Goal: Complete application form: Complete application form

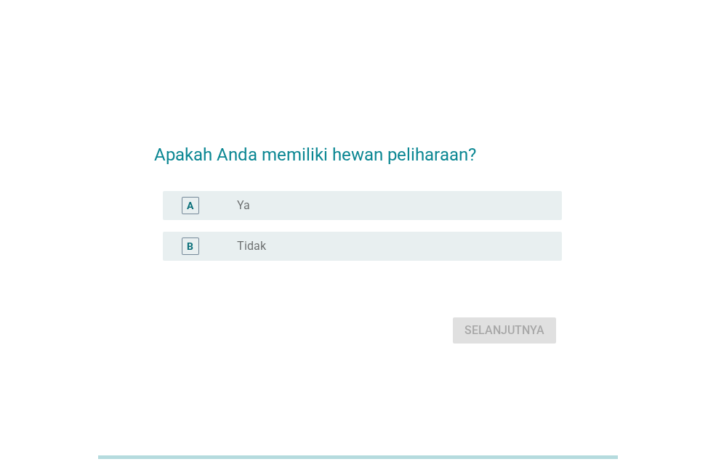
click at [321, 205] on div "radio_button_unchecked Ya" at bounding box center [388, 205] width 302 height 15
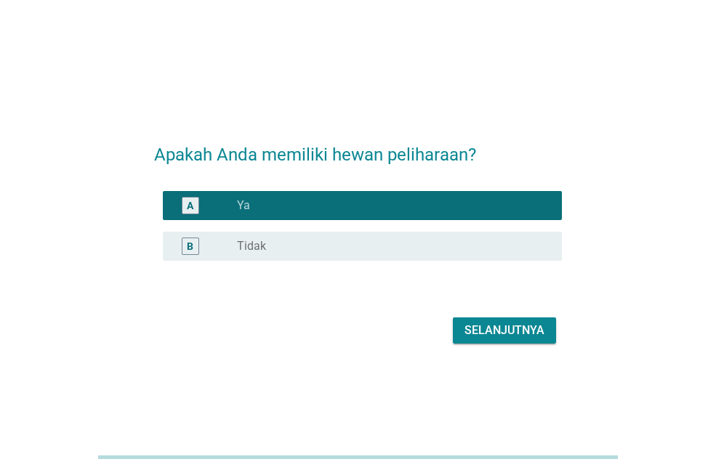
click at [478, 325] on div "Selanjutnya" at bounding box center [504, 330] width 80 height 17
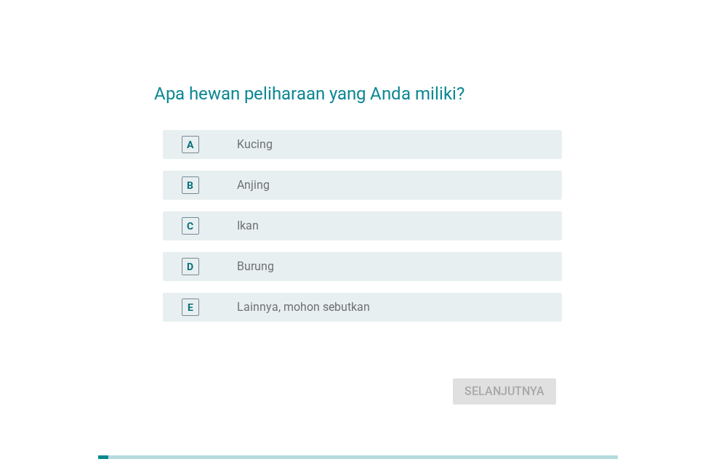
click at [403, 147] on div "radio_button_unchecked Kucing" at bounding box center [388, 144] width 302 height 15
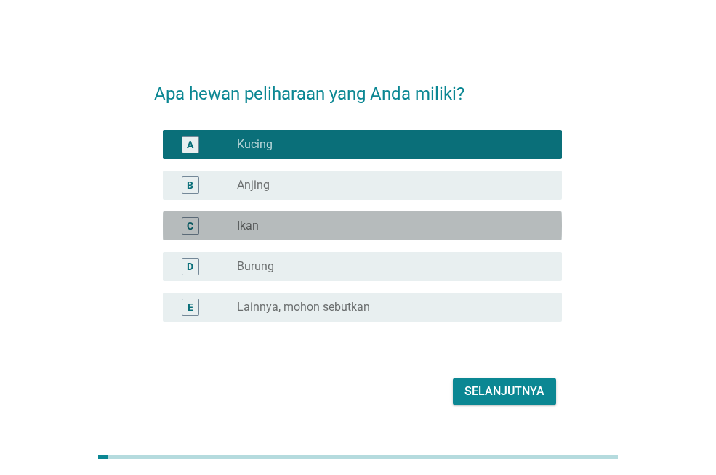
click at [419, 228] on div "radio_button_unchecked Ikan" at bounding box center [388, 226] width 302 height 15
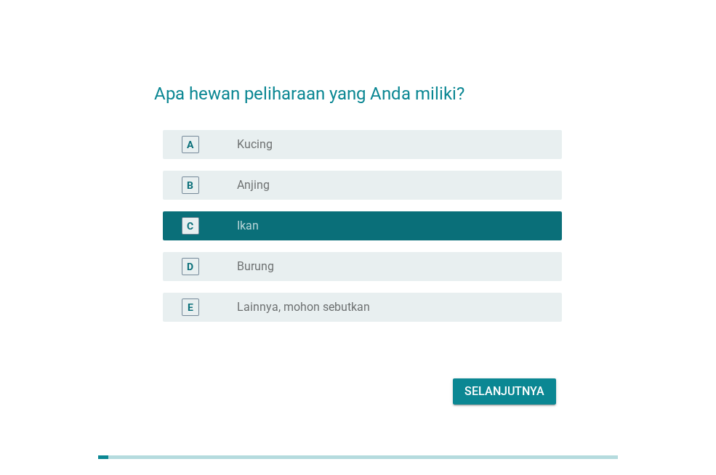
click at [432, 143] on div "radio_button_unchecked Kucing" at bounding box center [388, 144] width 302 height 15
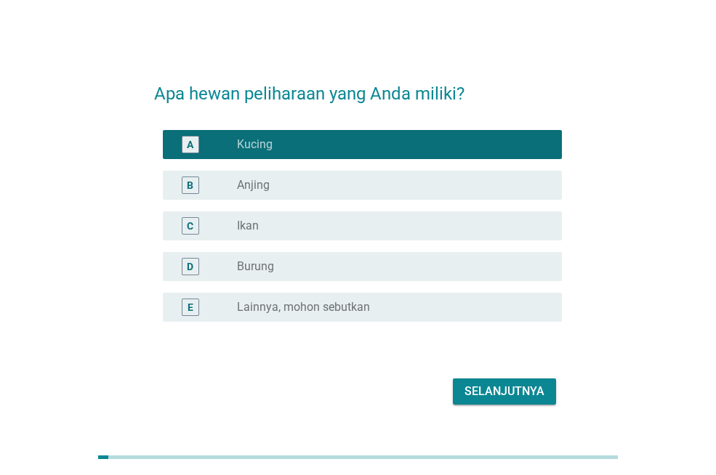
click at [540, 382] on button "Selanjutnya" at bounding box center [504, 392] width 103 height 26
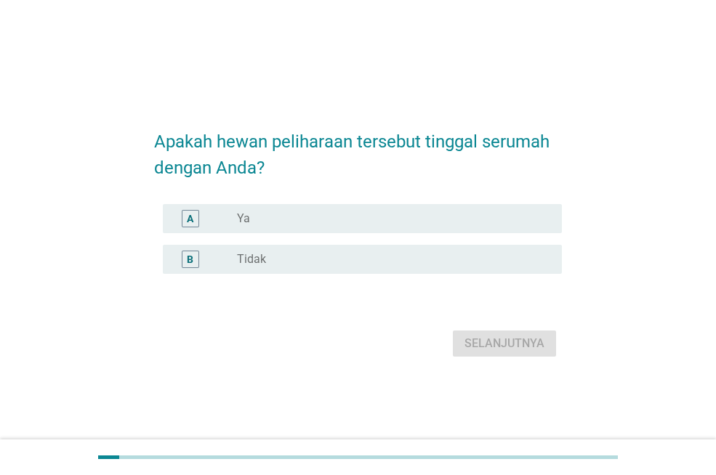
click at [550, 206] on div "A radio_button_unchecked Ya" at bounding box center [362, 218] width 399 height 29
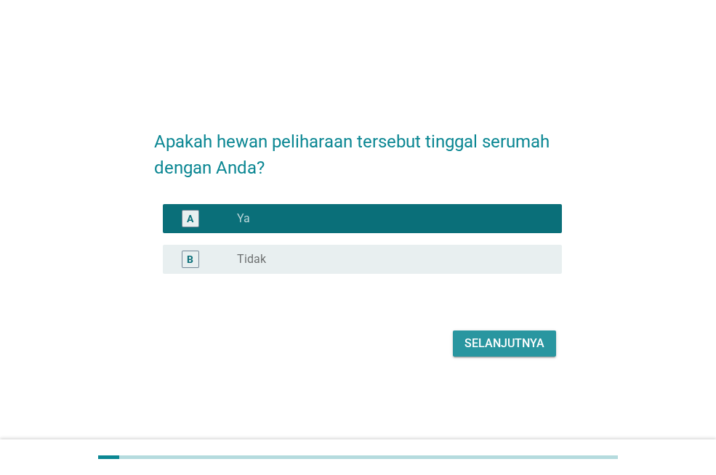
click at [535, 341] on div "Selanjutnya" at bounding box center [504, 343] width 80 height 17
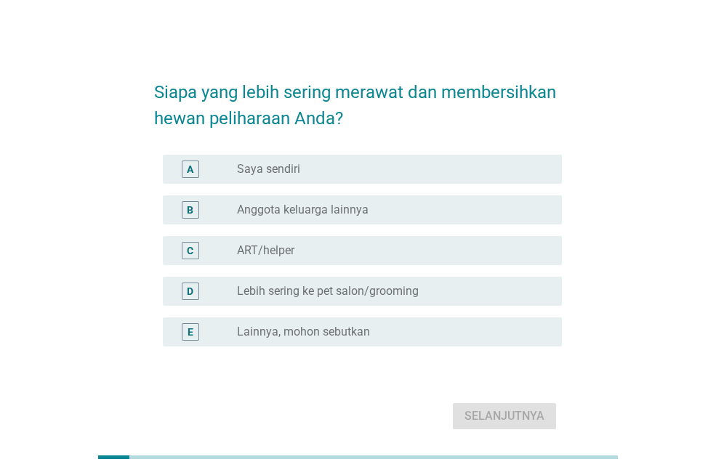
click at [385, 166] on div "radio_button_unchecked Saya sendiri" at bounding box center [388, 169] width 302 height 15
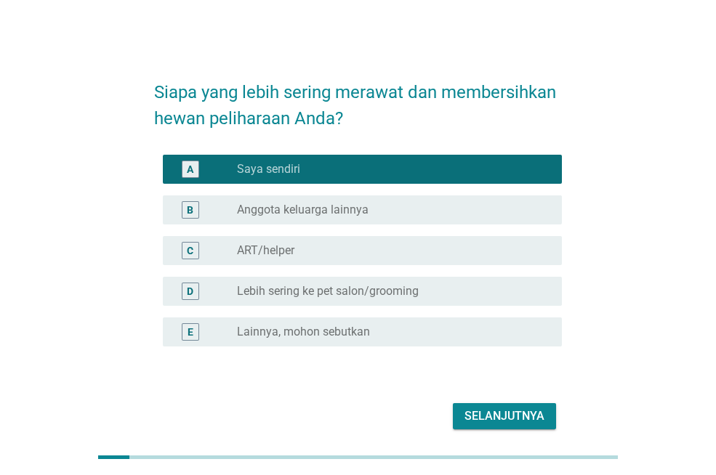
click at [500, 421] on div "Selanjutnya" at bounding box center [504, 416] width 80 height 17
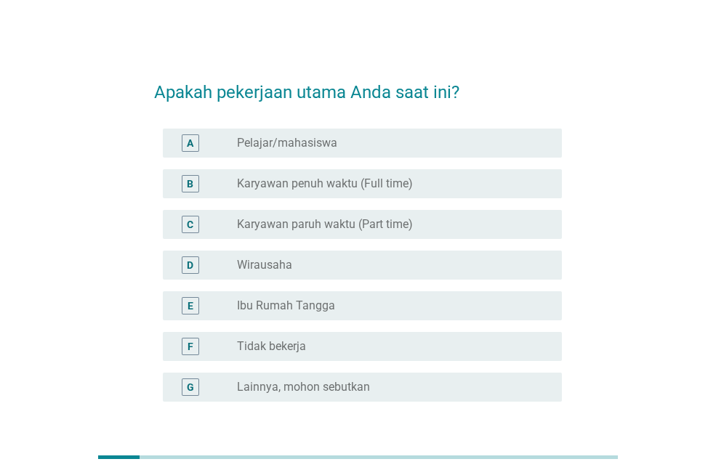
click at [453, 175] on div "radio_button_unchecked Karyawan penuh waktu (Full time)" at bounding box center [393, 183] width 313 height 17
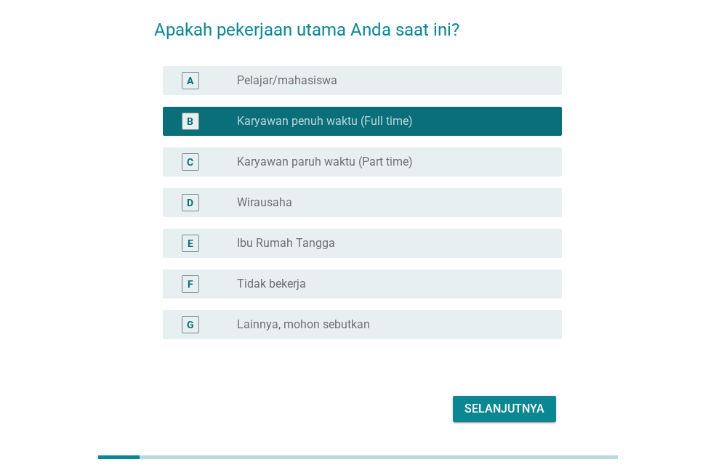
scroll to position [113, 0]
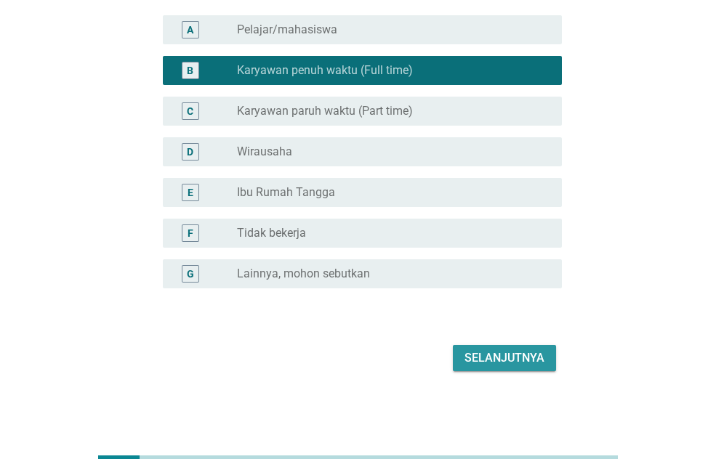
click at [507, 353] on div "Selanjutnya" at bounding box center [504, 358] width 80 height 17
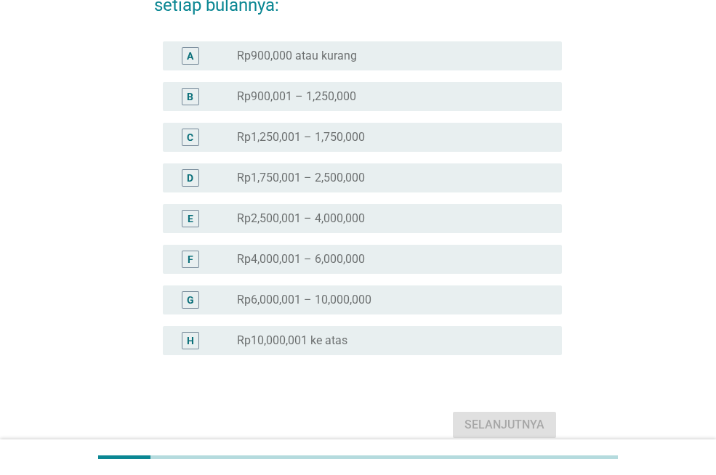
scroll to position [0, 0]
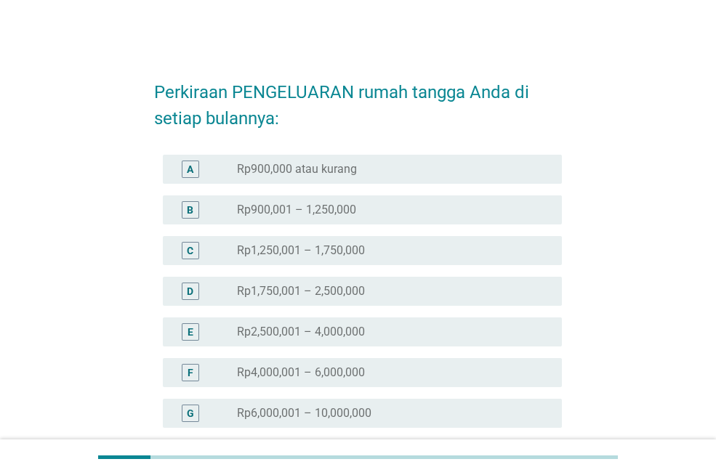
click at [420, 203] on div "radio_button_unchecked Rp900,001 – 1,250,000" at bounding box center [388, 210] width 302 height 15
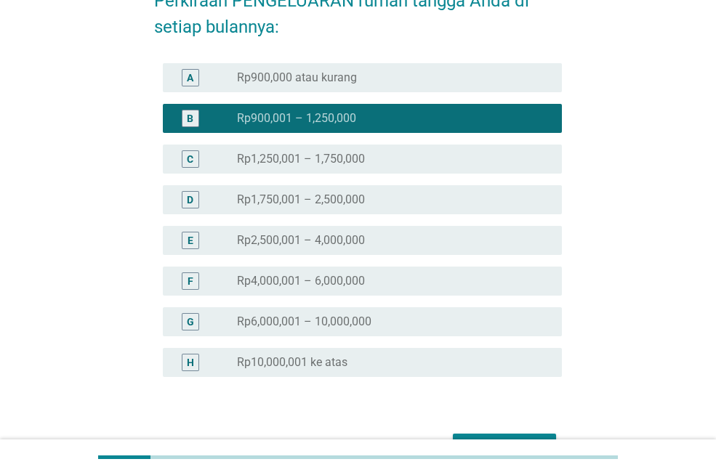
scroll to position [180, 0]
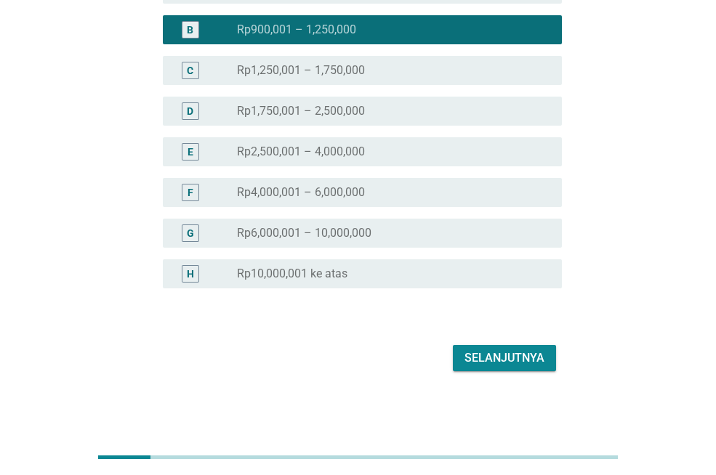
click at [485, 357] on div "Selanjutnya" at bounding box center [504, 358] width 80 height 17
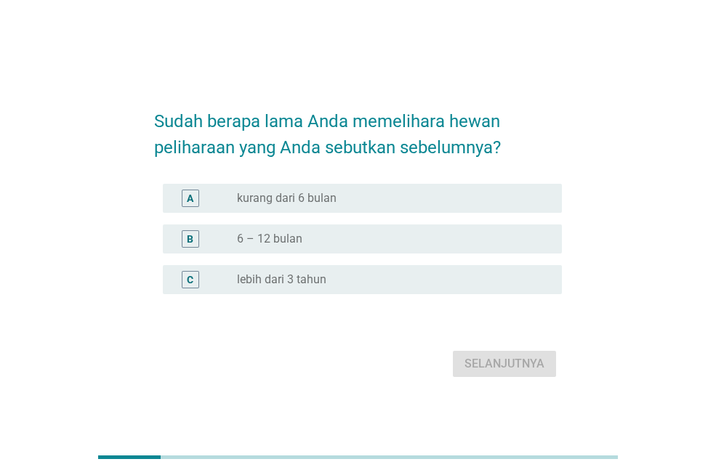
click at [477, 238] on div "radio_button_unchecked 6 – 12 bulan" at bounding box center [388, 239] width 302 height 15
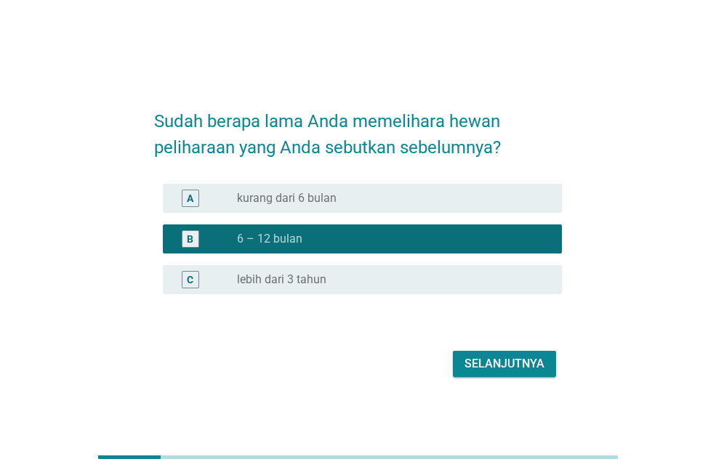
click at [514, 367] on div "Selanjutnya" at bounding box center [504, 363] width 80 height 17
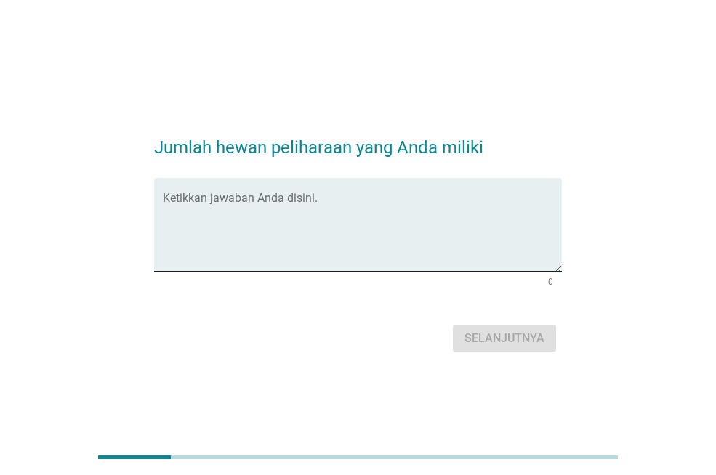
click at [403, 225] on textarea "Ketikkan jawaban Anda disini." at bounding box center [362, 234] width 399 height 76
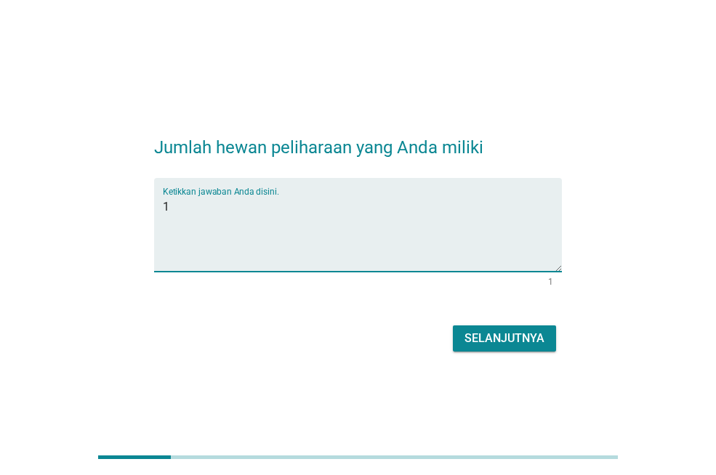
type textarea "1"
click at [484, 334] on div "Selanjutnya" at bounding box center [504, 338] width 80 height 17
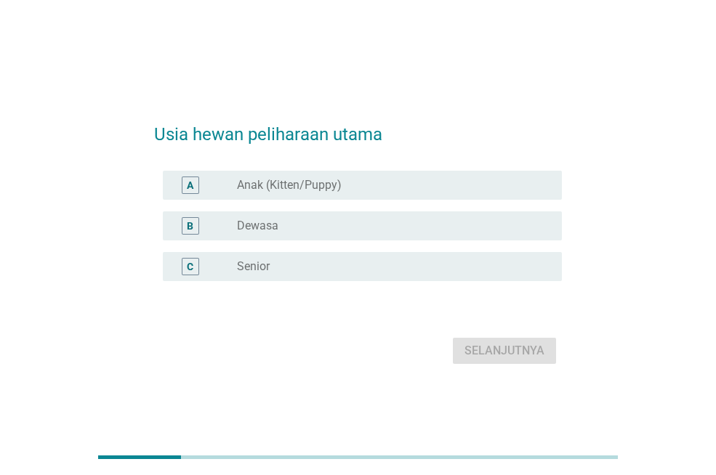
click at [455, 222] on div "radio_button_unchecked Dewasa" at bounding box center [388, 226] width 302 height 15
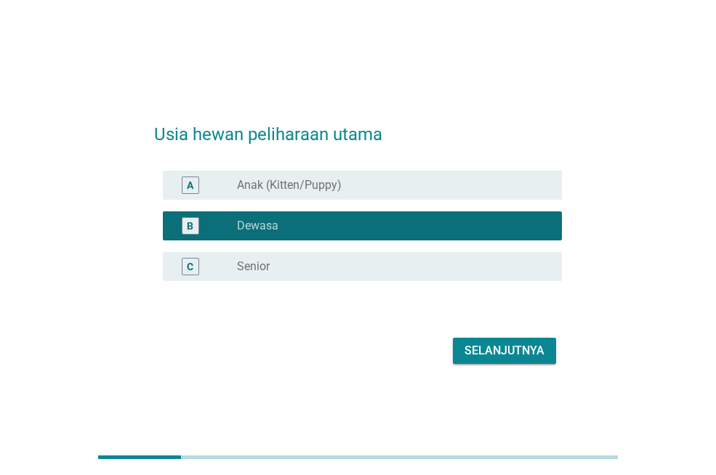
click at [510, 364] on div "Selanjutnya" at bounding box center [358, 351] width 408 height 35
click at [499, 347] on div "Selanjutnya" at bounding box center [504, 350] width 80 height 17
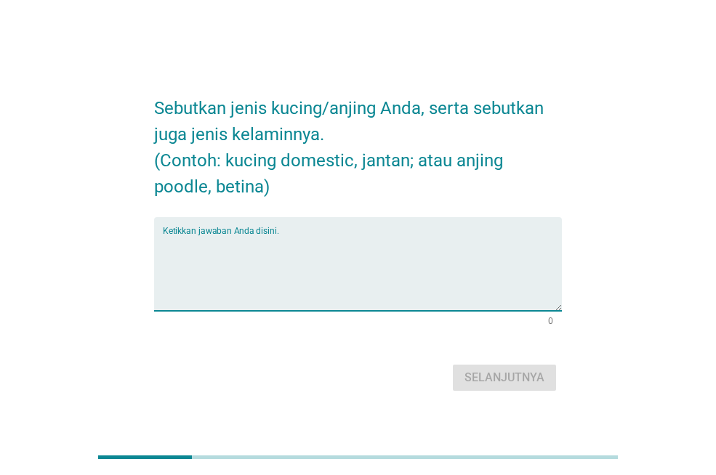
click at [300, 262] on textarea "Ketikkan jawaban Anda disini." at bounding box center [362, 273] width 399 height 76
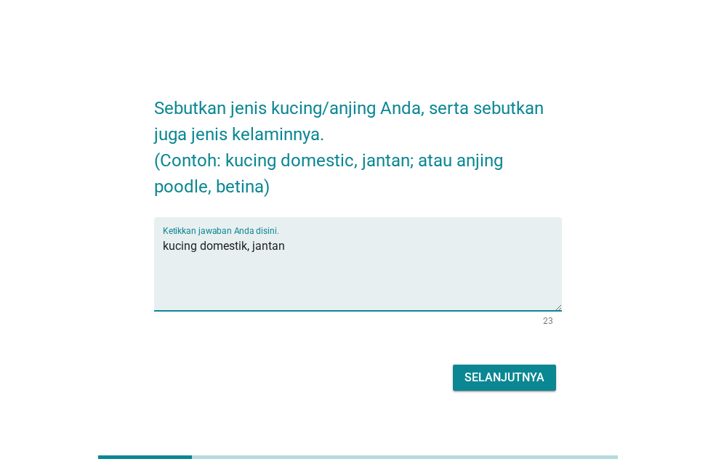
type textarea "kucing domestik, jantan"
click at [468, 376] on div "Selanjutnya" at bounding box center [504, 377] width 80 height 17
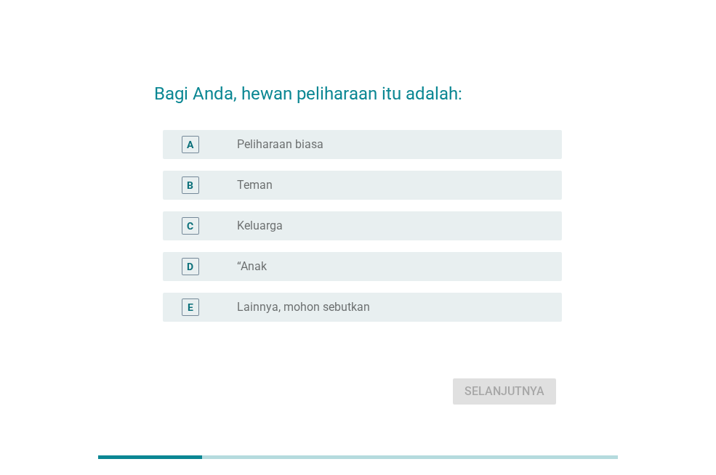
click at [437, 185] on div "radio_button_unchecked Teman" at bounding box center [388, 185] width 302 height 15
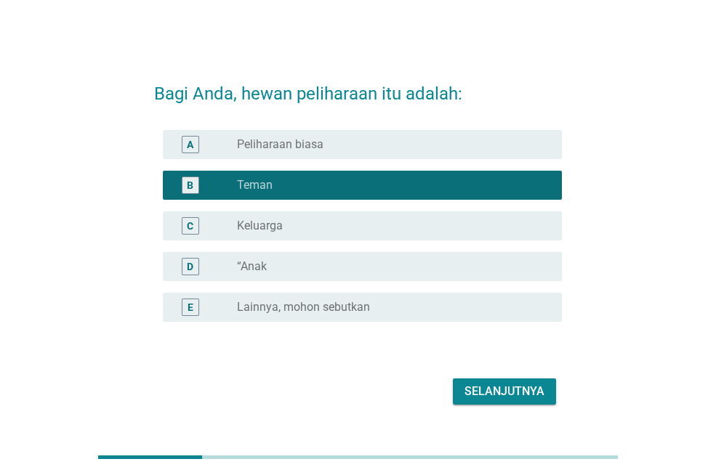
click at [504, 384] on div "Selanjutnya" at bounding box center [504, 391] width 80 height 17
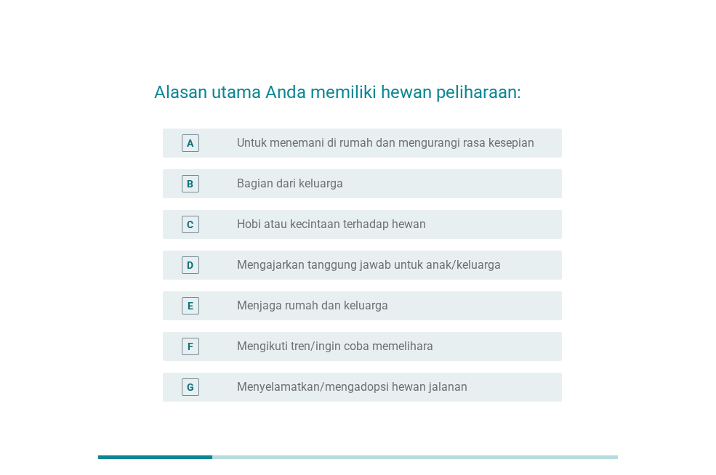
click at [489, 227] on div "radio_button_unchecked Hobi atau kecintaan terhadap hewan" at bounding box center [388, 224] width 302 height 15
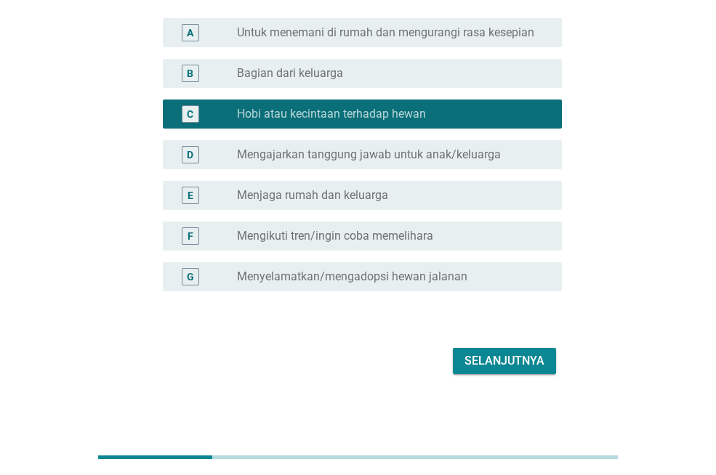
scroll to position [113, 0]
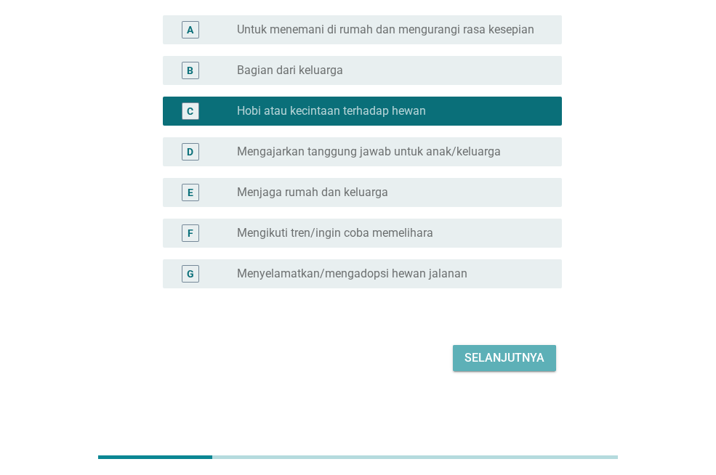
drag, startPoint x: 545, startPoint y: 361, endPoint x: 537, endPoint y: 362, distance: 8.0
click at [541, 361] on button "Selanjutnya" at bounding box center [504, 358] width 103 height 26
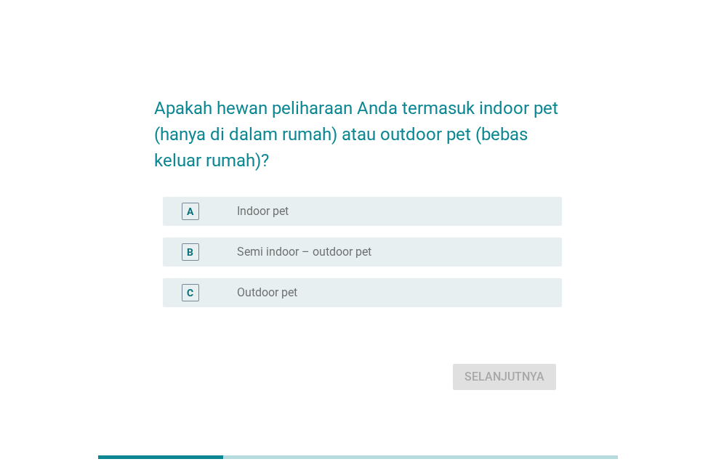
click at [456, 246] on div "radio_button_unchecked Semi indoor – outdoor pet" at bounding box center [388, 252] width 302 height 15
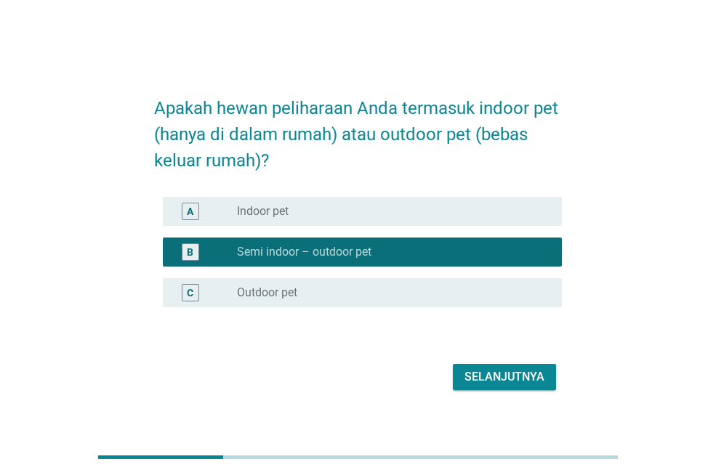
click at [519, 376] on div "Selanjutnya" at bounding box center [504, 376] width 80 height 17
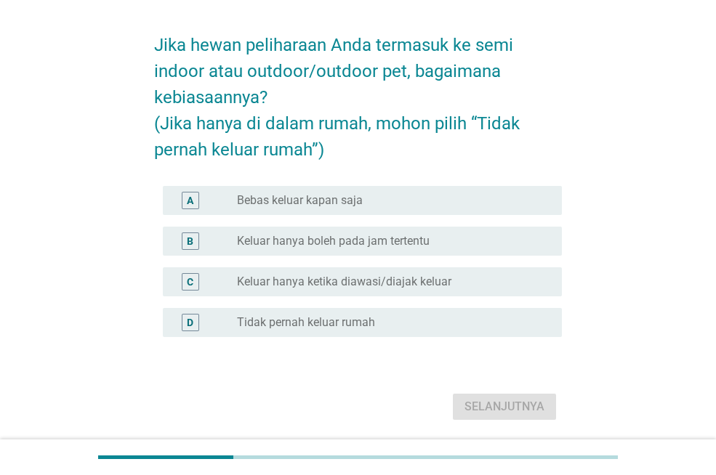
scroll to position [73, 0]
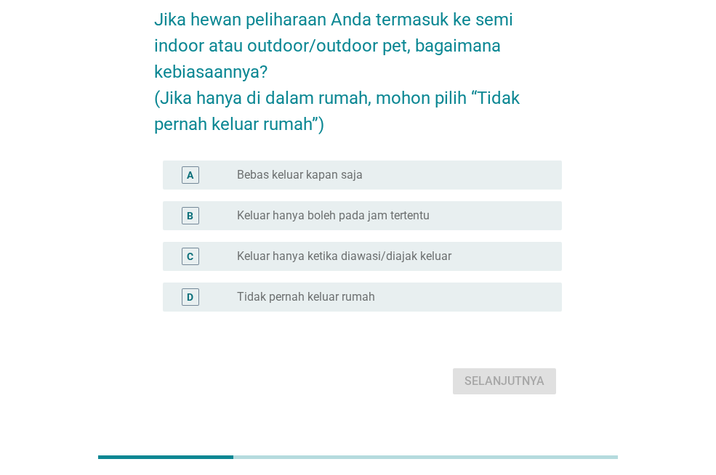
click at [424, 262] on label "Keluar hanya ketika diawasi/diajak keluar" at bounding box center [344, 256] width 214 height 15
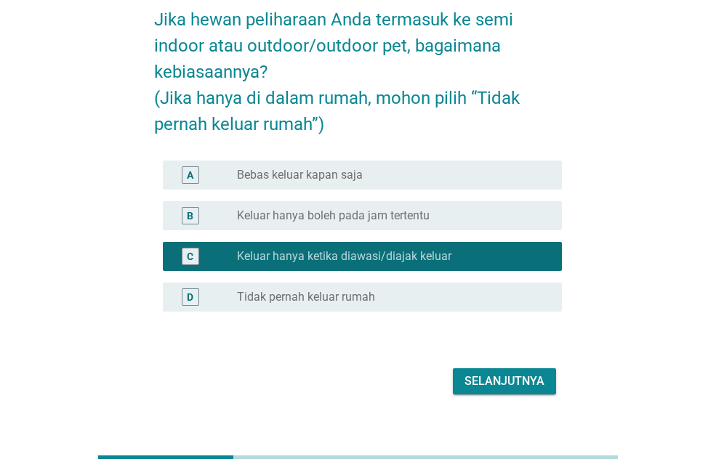
click at [503, 381] on div "Selanjutnya" at bounding box center [504, 381] width 80 height 17
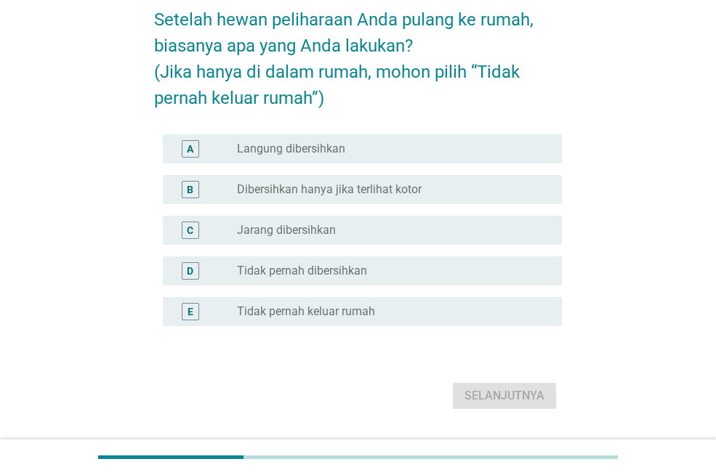
scroll to position [0, 0]
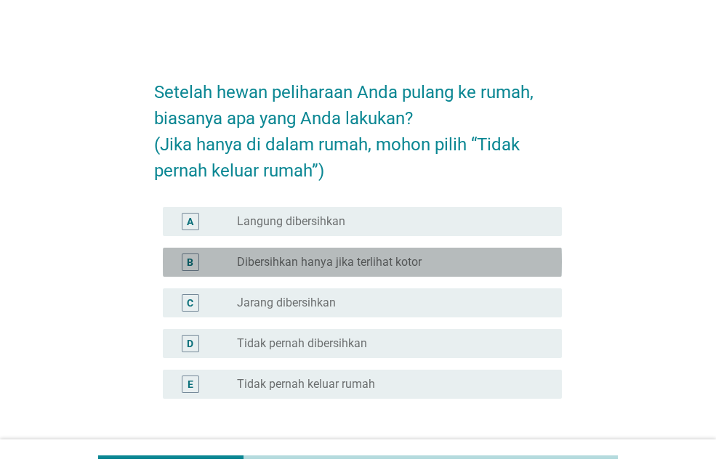
click at [463, 270] on div "radio_button_unchecked Dibersihkan hanya jika terlihat kotor" at bounding box center [393, 262] width 313 height 17
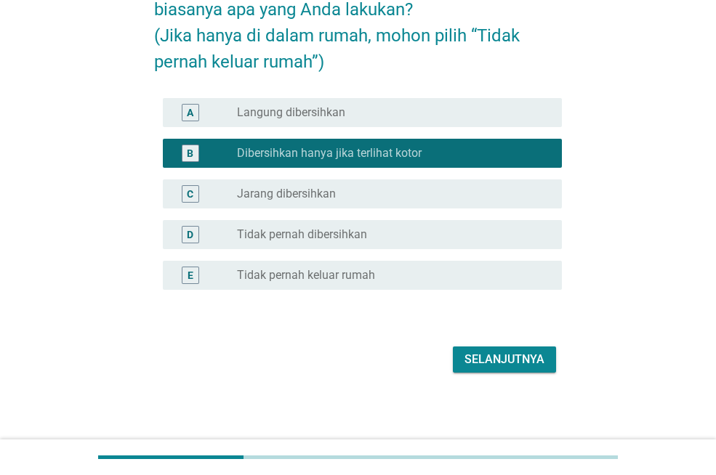
scroll to position [110, 0]
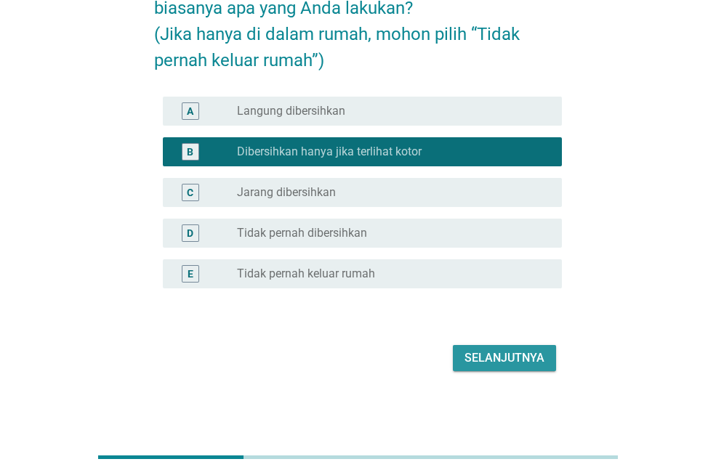
click at [512, 362] on div "Selanjutnya" at bounding box center [504, 358] width 80 height 17
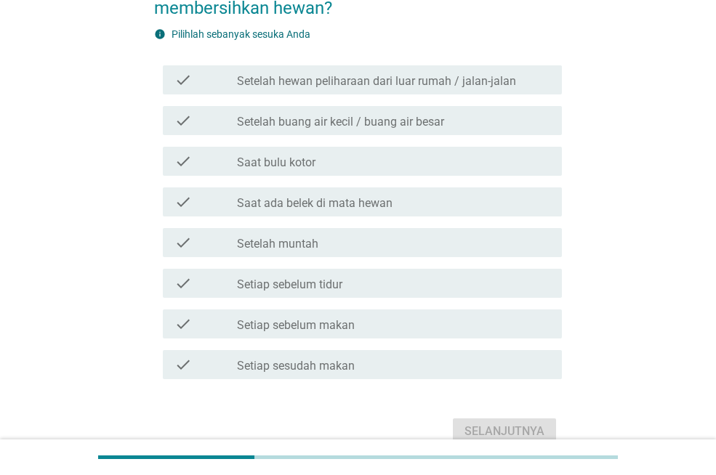
scroll to position [0, 0]
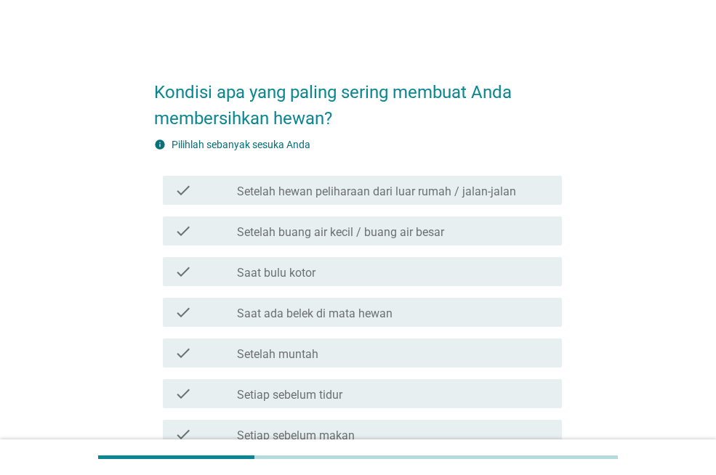
click at [445, 237] on div "check_box_outline_blank Setelah buang air kecil / buang air besar" at bounding box center [393, 230] width 313 height 17
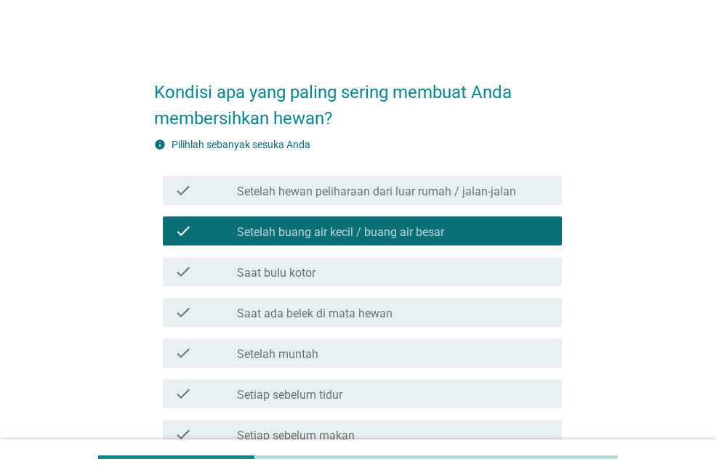
click at [443, 270] on div "check_box_outline_blank Saat bulu kotor" at bounding box center [393, 271] width 313 height 17
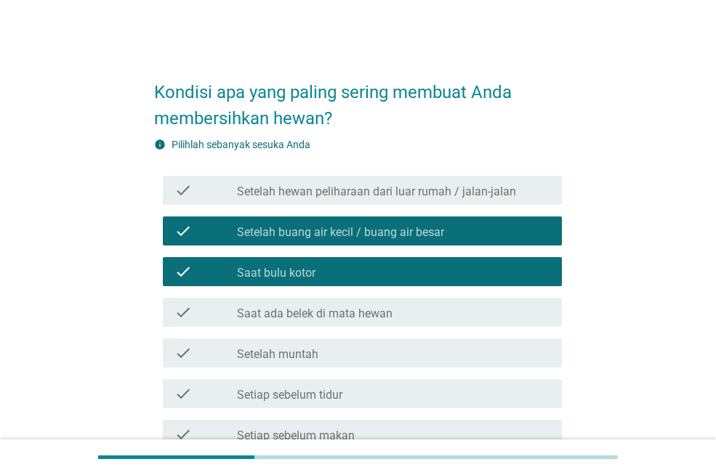
click at [443, 270] on div "check_box_outline_blank Saat bulu kotor" at bounding box center [393, 271] width 313 height 17
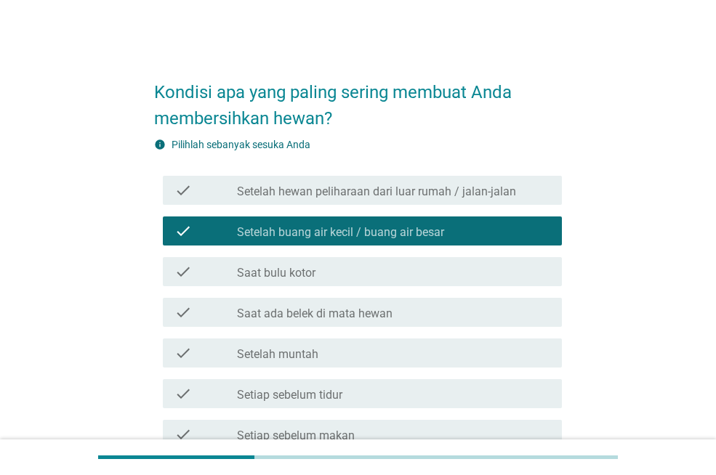
click at [472, 201] on div "check check_box_outline_blank Setelah hewan peliharaan dari luar rumah / jalan-…" at bounding box center [362, 190] width 399 height 29
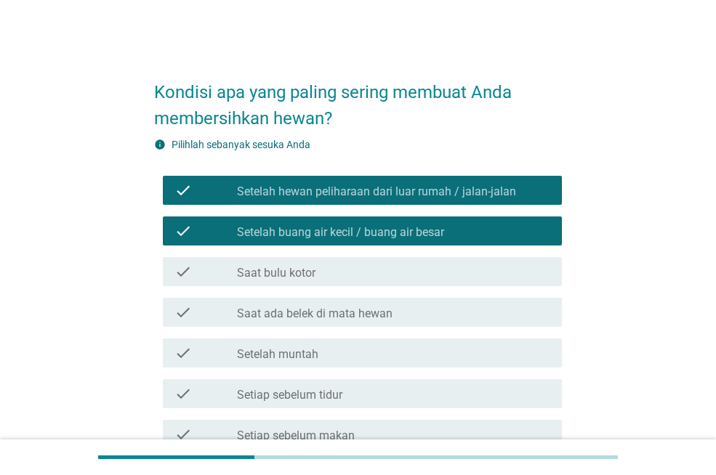
click at [467, 276] on div "check_box_outline_blank Saat bulu kotor" at bounding box center [393, 271] width 313 height 17
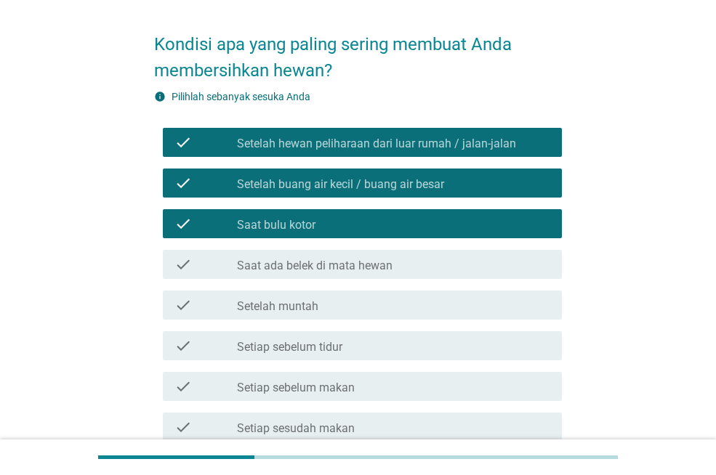
scroll to position [73, 0]
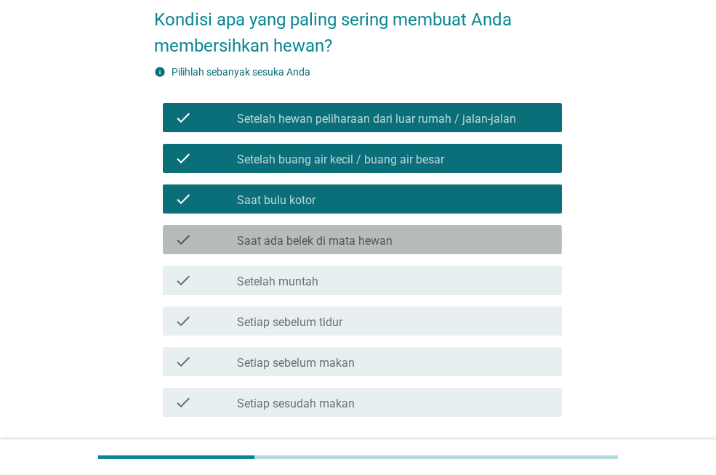
click at [477, 235] on div "check_box_outline_blank Saat ada belek di mata hewan" at bounding box center [393, 239] width 313 height 17
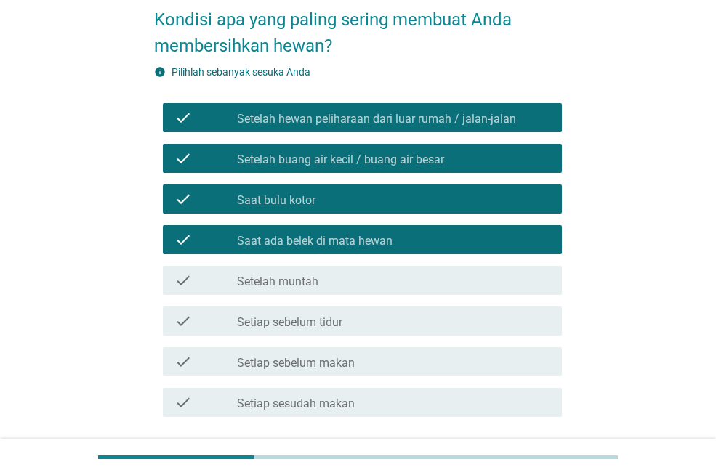
click at [479, 284] on div "check_box_outline_blank Setelah muntah" at bounding box center [393, 280] width 313 height 17
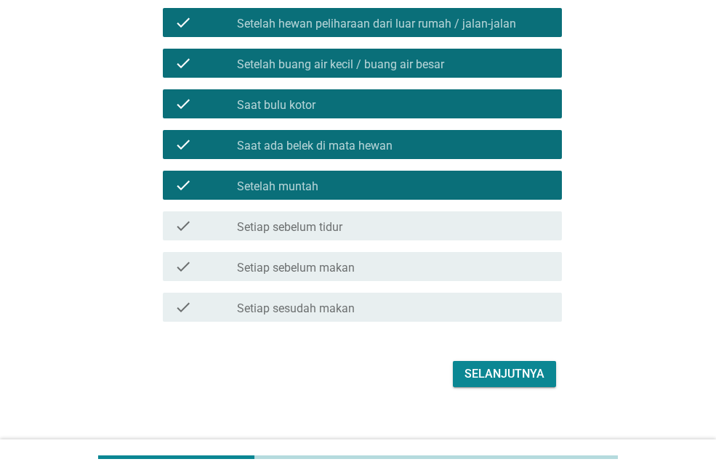
scroll to position [184, 0]
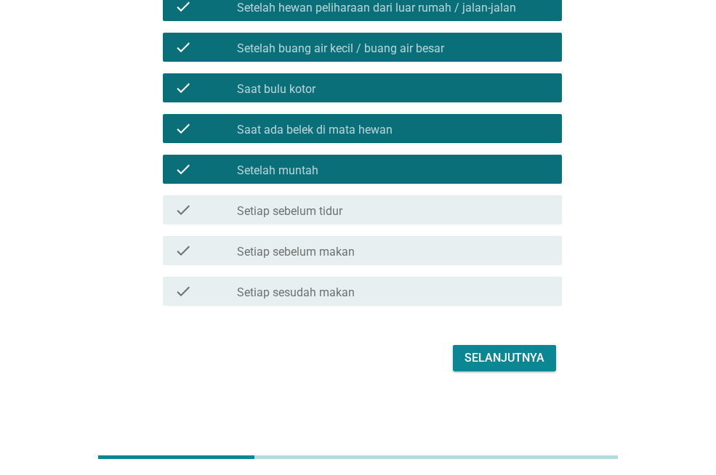
click at [493, 295] on div "check_box_outline_blank Setiap sesudah makan" at bounding box center [393, 291] width 313 height 17
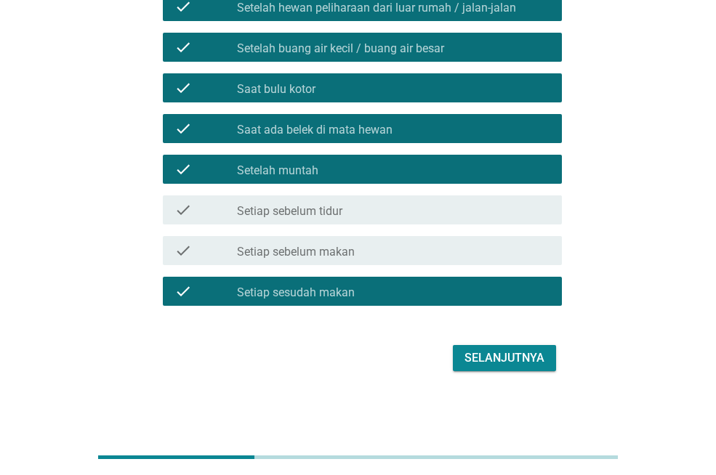
click at [527, 363] on div "Selanjutnya" at bounding box center [504, 358] width 80 height 17
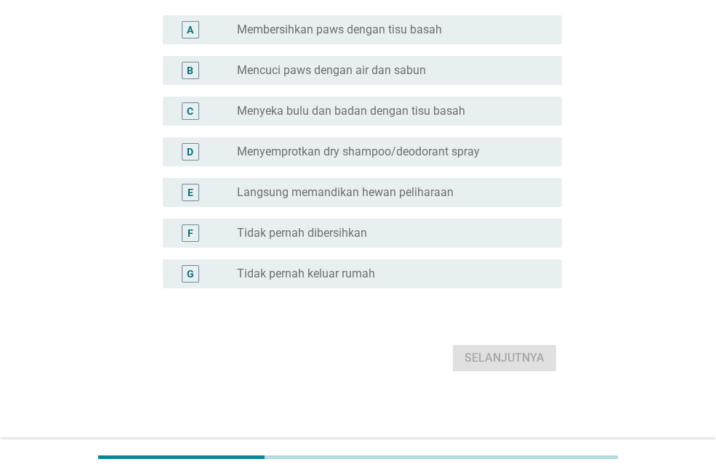
scroll to position [0, 0]
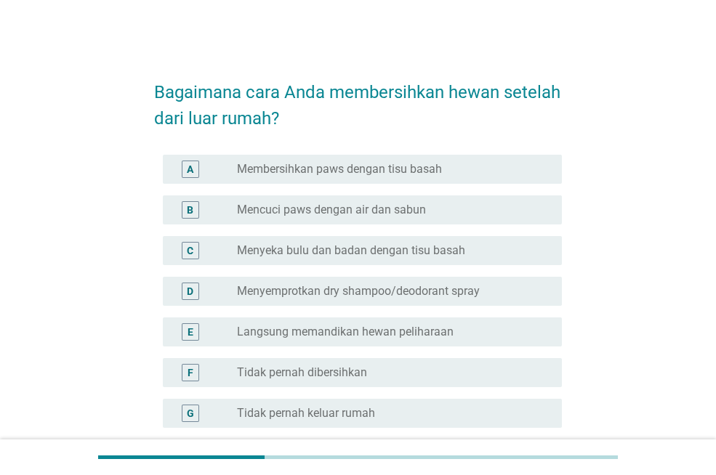
click at [496, 178] on div "A radio_button_unchecked Membersihkan paws dengan tisu basah" at bounding box center [362, 169] width 399 height 29
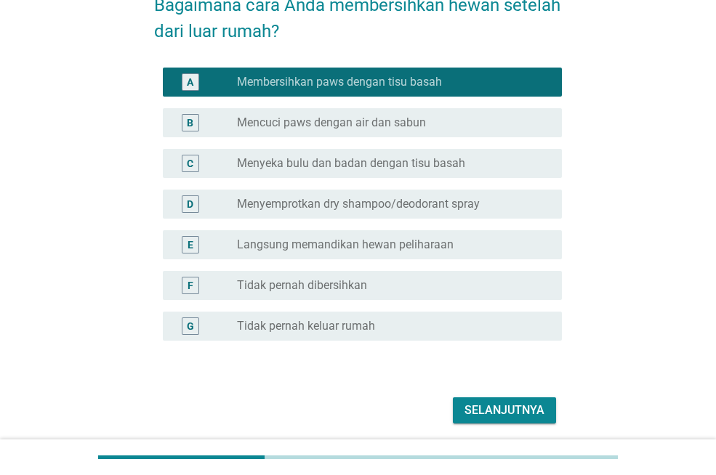
scroll to position [140, 0]
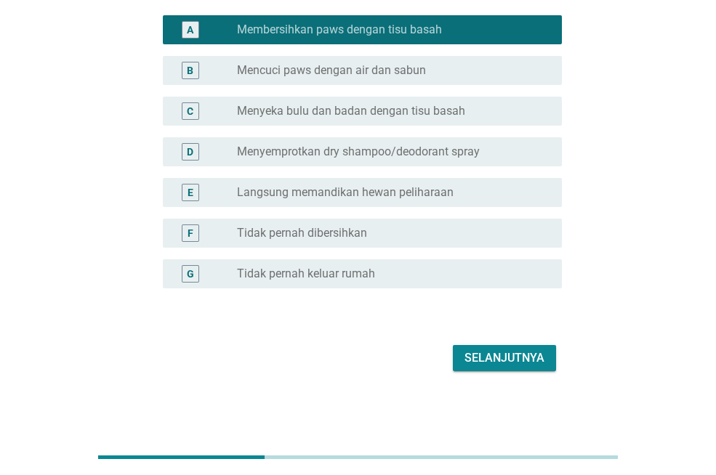
click at [504, 363] on div "Selanjutnya" at bounding box center [504, 358] width 80 height 17
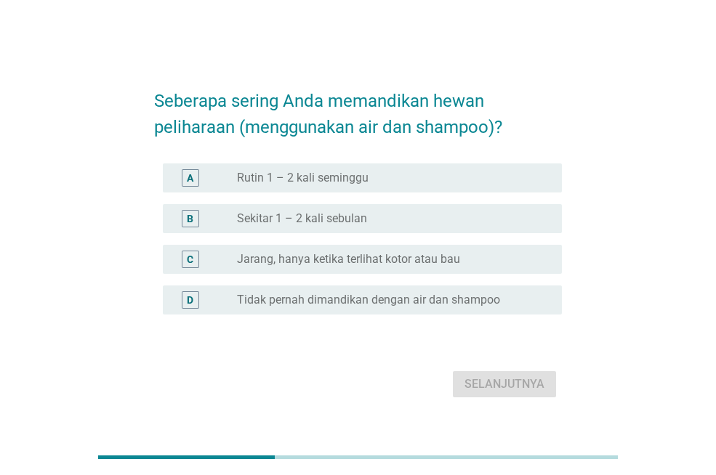
click at [482, 222] on div "radio_button_unchecked Sekitar 1 – 2 kali sebulan" at bounding box center [388, 218] width 302 height 15
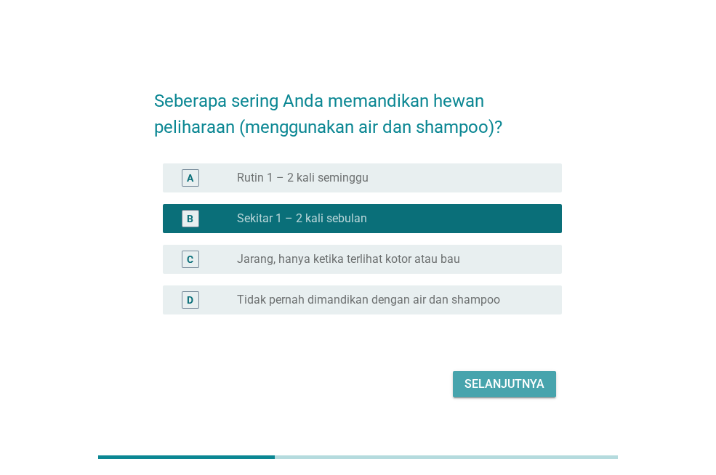
click at [507, 380] on div "Selanjutnya" at bounding box center [504, 384] width 80 height 17
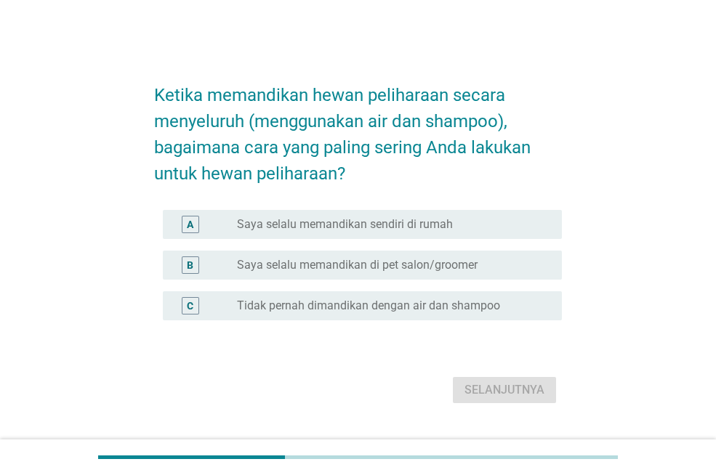
click at [517, 265] on div "radio_button_unchecked Saya selalu memandikan di pet salon/groomer" at bounding box center [388, 265] width 302 height 15
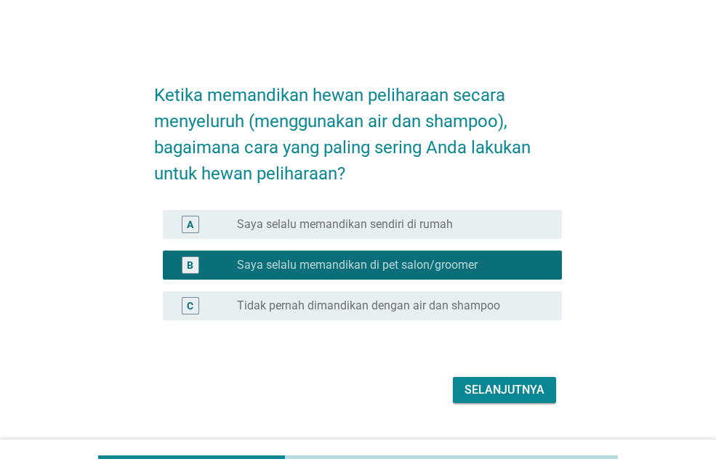
click at [491, 212] on div "A radio_button_unchecked Saya selalu memandikan sendiri di rumah" at bounding box center [362, 224] width 399 height 29
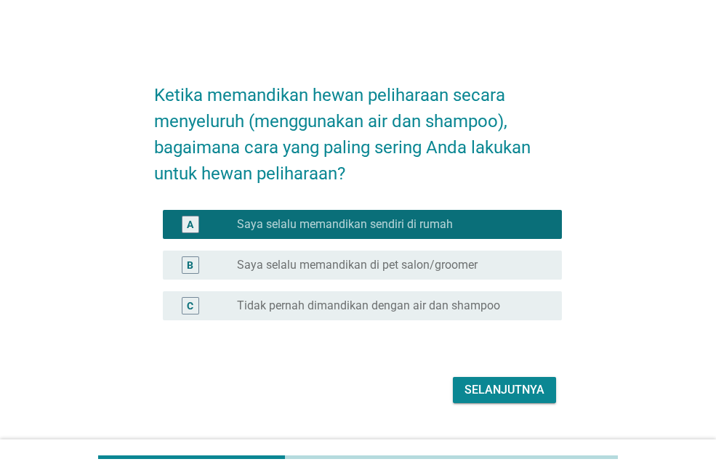
click at [528, 383] on div "Selanjutnya" at bounding box center [504, 390] width 80 height 17
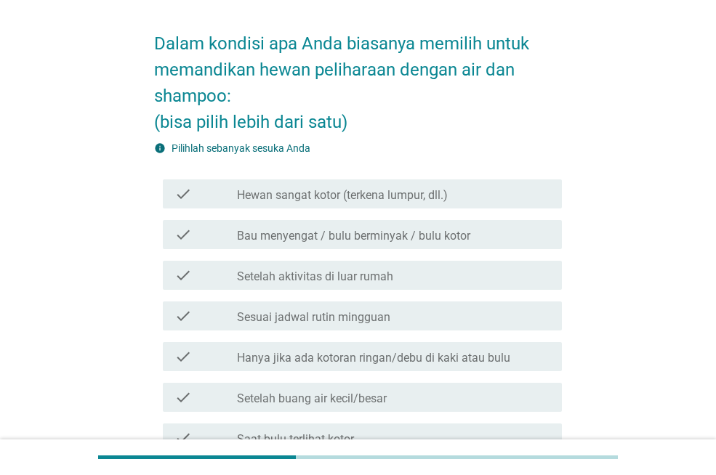
scroll to position [73, 0]
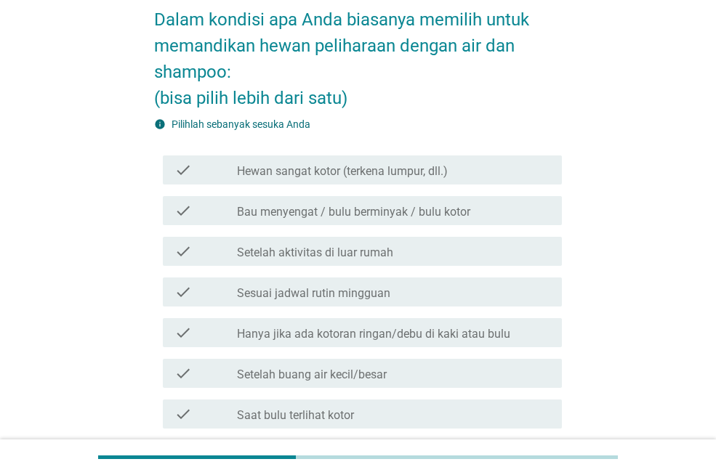
click at [452, 183] on div "check check_box_outline_blank Hewan sangat kotor (terkena lumpur, dll.)" at bounding box center [362, 170] width 399 height 29
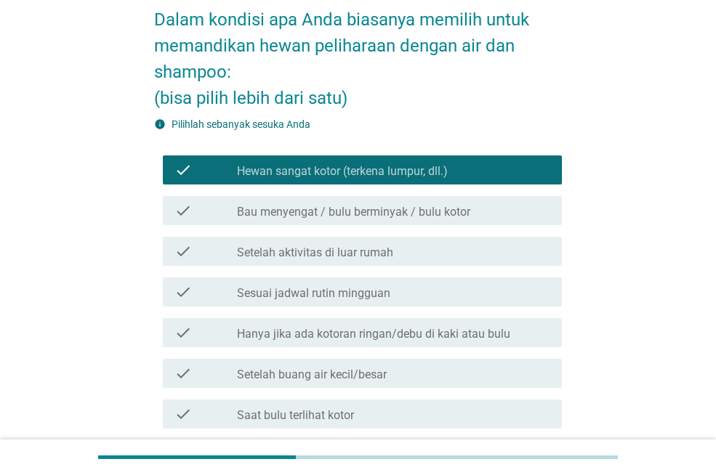
click at [455, 203] on div "check_box_outline_blank Bau menyengat / bulu berminyak / bulu kotor" at bounding box center [393, 210] width 313 height 17
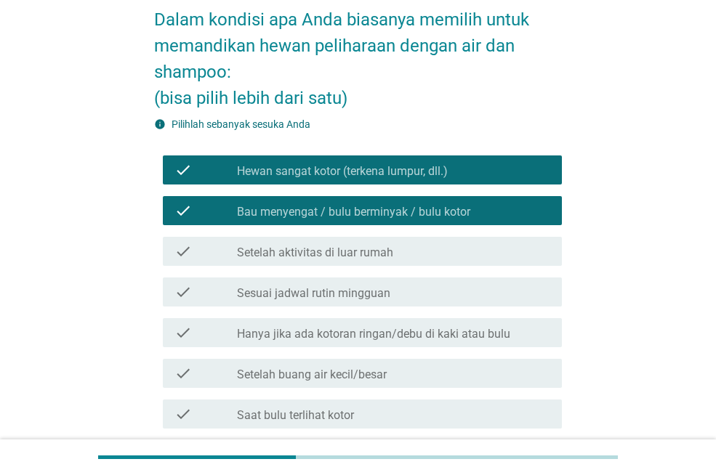
click at [461, 249] on div "check_box_outline_blank Setelah aktivitas di luar rumah" at bounding box center [393, 251] width 313 height 17
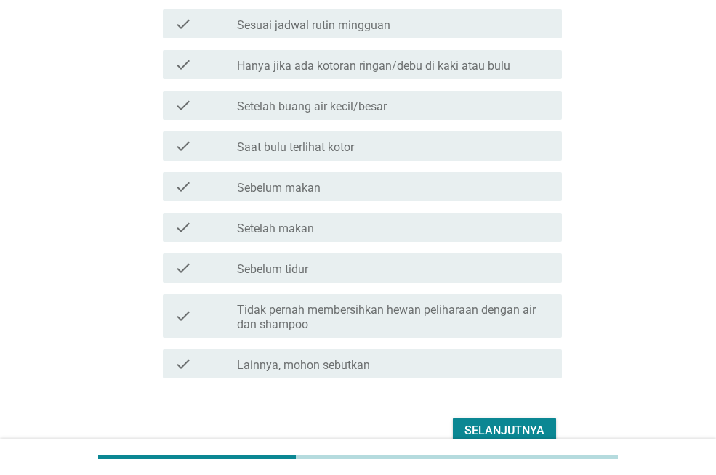
scroll to position [363, 0]
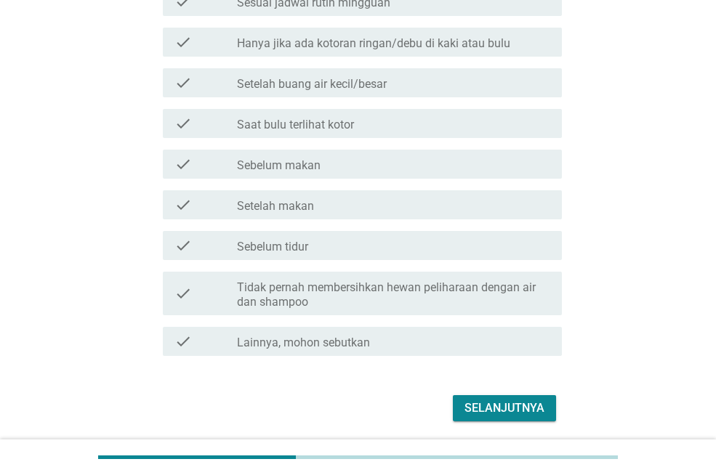
click at [515, 401] on div "Selanjutnya" at bounding box center [504, 408] width 80 height 17
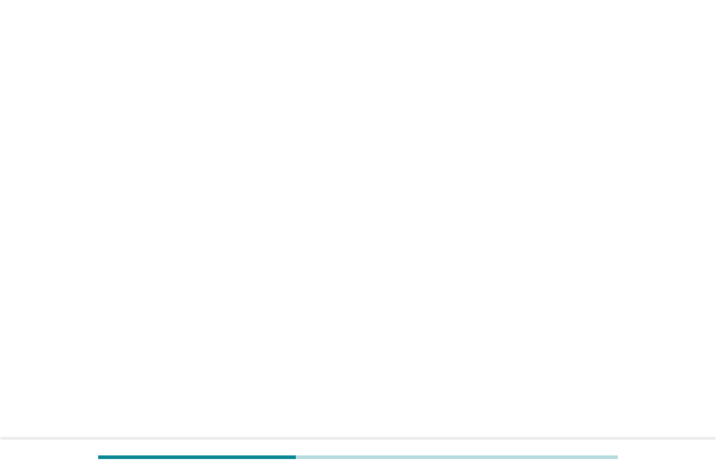
scroll to position [0, 0]
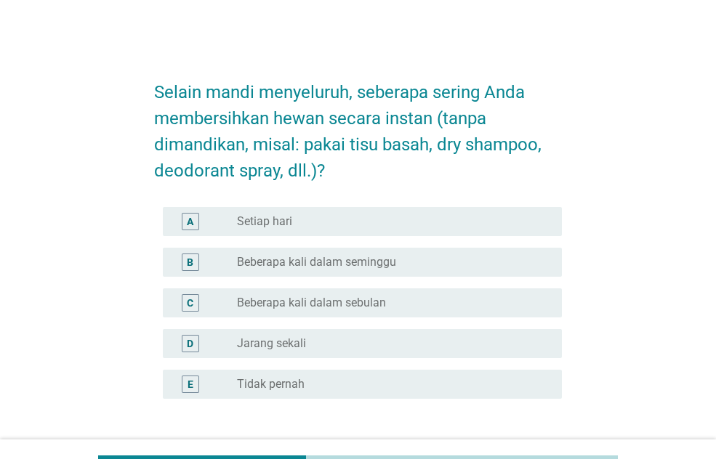
click at [464, 275] on div "B radio_button_unchecked Beberapa kali dalam seminggu" at bounding box center [362, 262] width 399 height 29
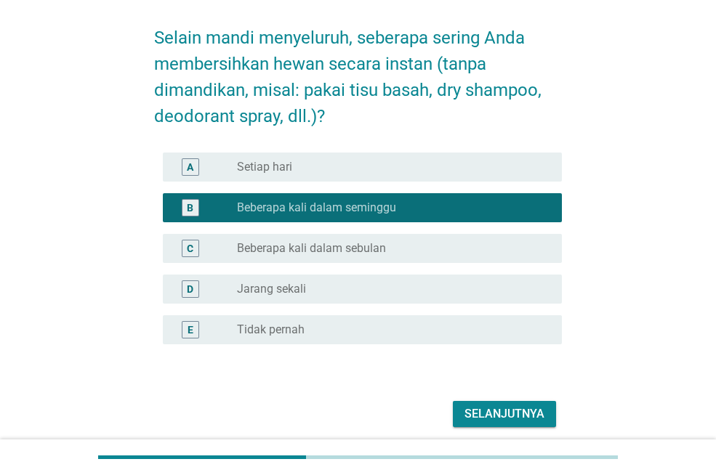
scroll to position [110, 0]
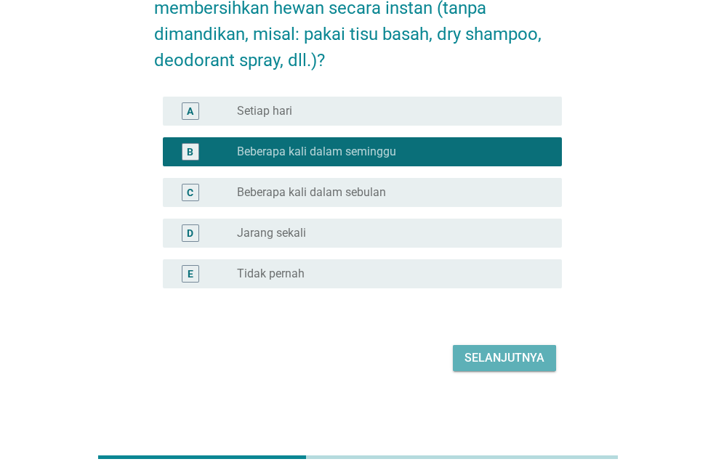
click at [504, 362] on div "Selanjutnya" at bounding box center [504, 358] width 80 height 17
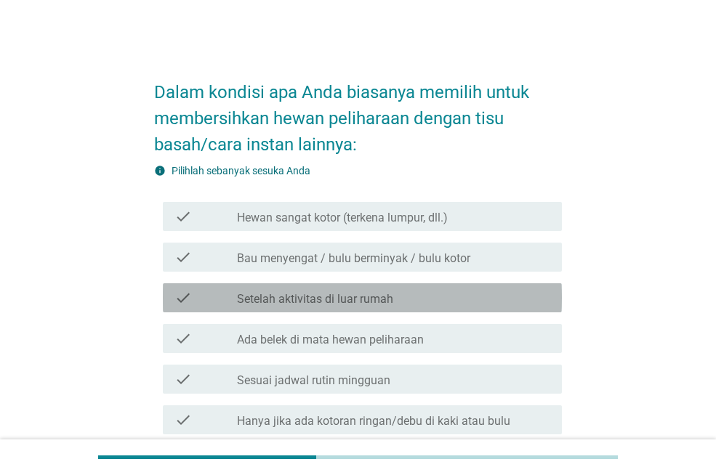
click at [445, 299] on div "check_box_outline_blank Setelah aktivitas di luar rumah" at bounding box center [393, 297] width 313 height 17
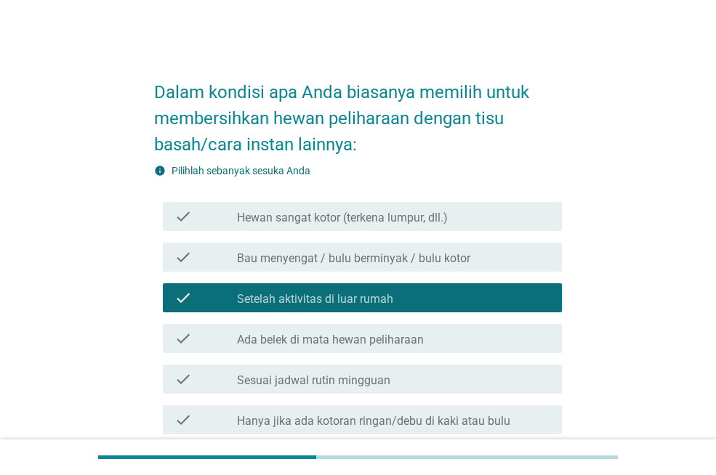
click at [444, 339] on div "check_box_outline_blank Ada belek di mata hewan peliharaan" at bounding box center [393, 338] width 313 height 17
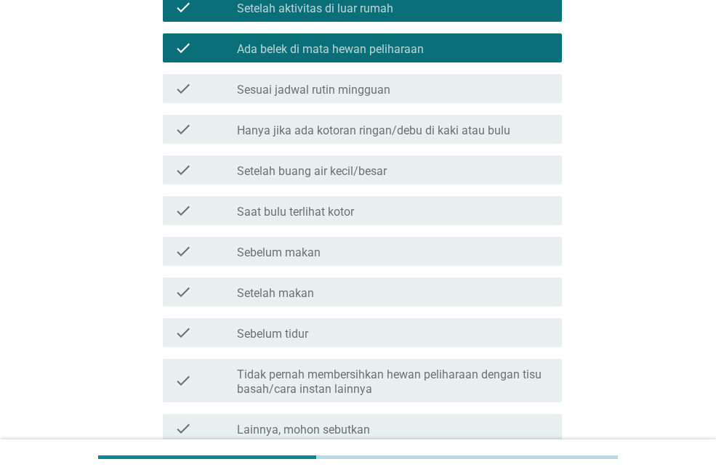
scroll to position [363, 0]
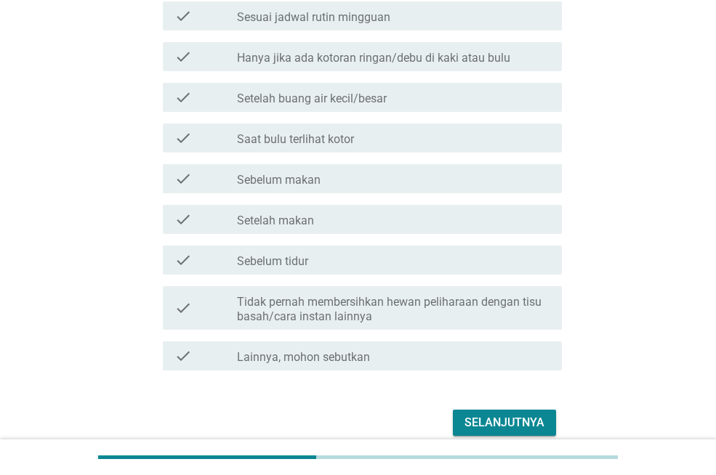
click at [438, 224] on div "check_box_outline_blank Setelah makan" at bounding box center [393, 219] width 313 height 17
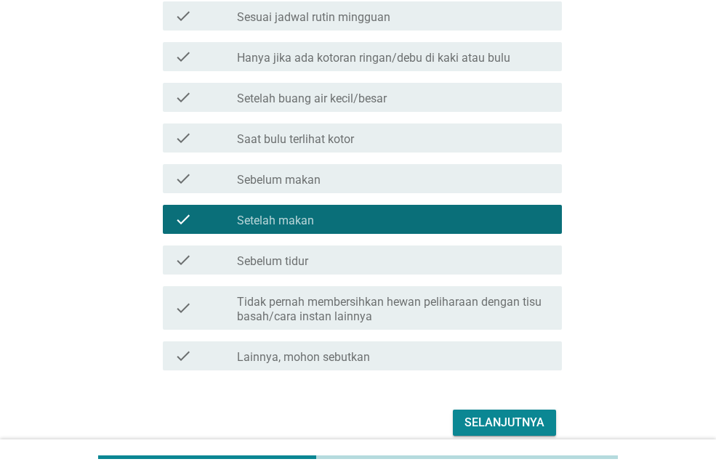
click at [507, 416] on div "Selanjutnya" at bounding box center [504, 422] width 80 height 17
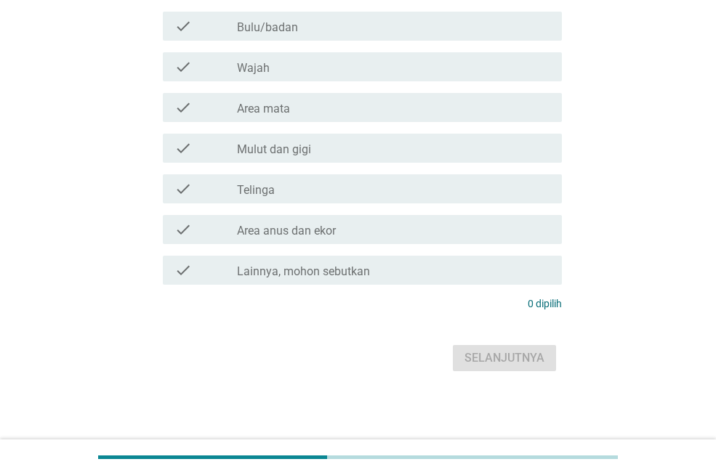
scroll to position [0, 0]
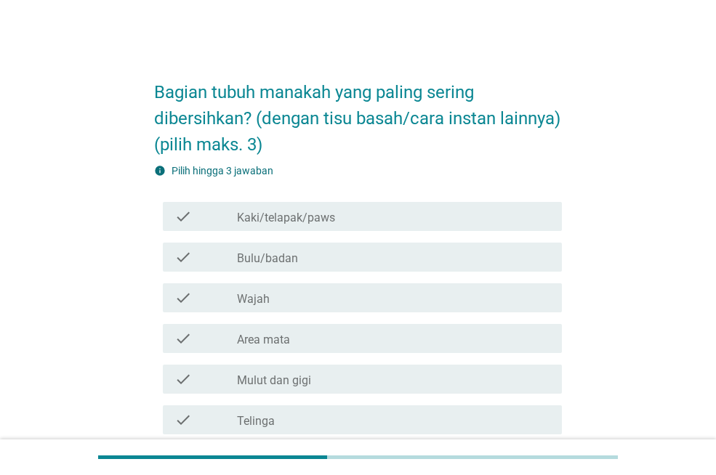
click at [308, 225] on label "Kaki/telapak/paws" at bounding box center [286, 218] width 98 height 15
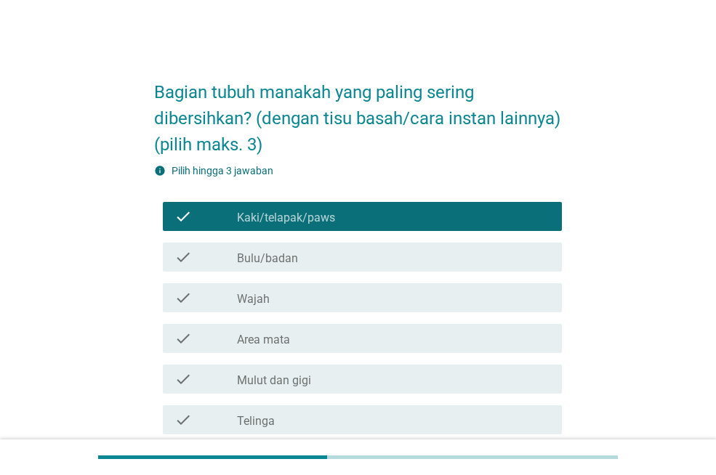
click at [329, 266] on div "check_box_outline_blank Bulu/badan" at bounding box center [393, 257] width 313 height 17
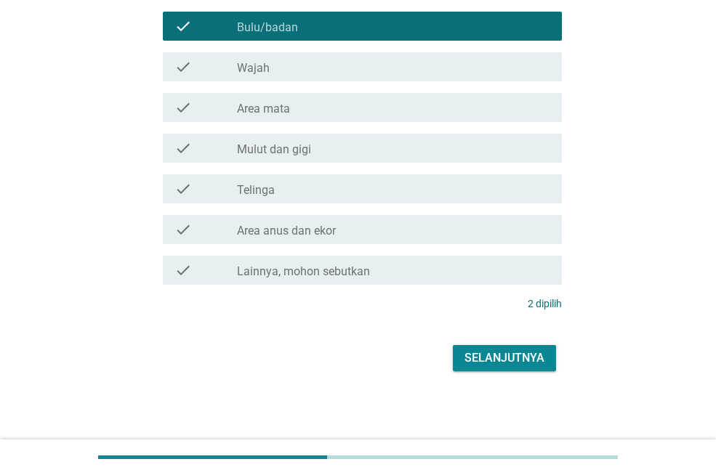
scroll to position [257, 0]
click at [419, 196] on div "check check_box_outline_blank Telinga" at bounding box center [362, 188] width 399 height 29
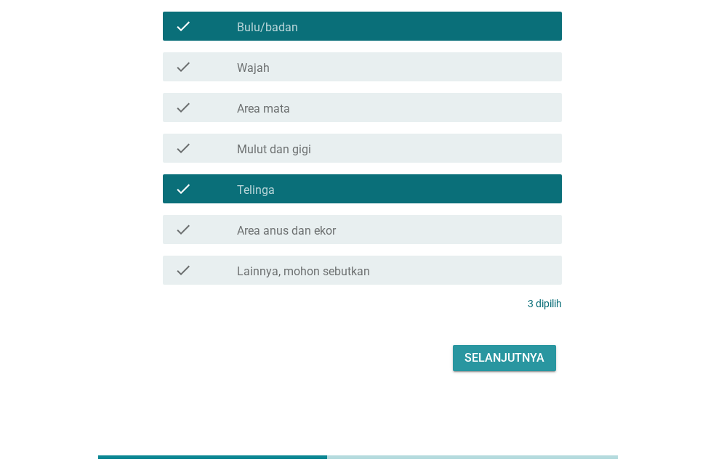
click at [500, 358] on div "Selanjutnya" at bounding box center [504, 358] width 80 height 17
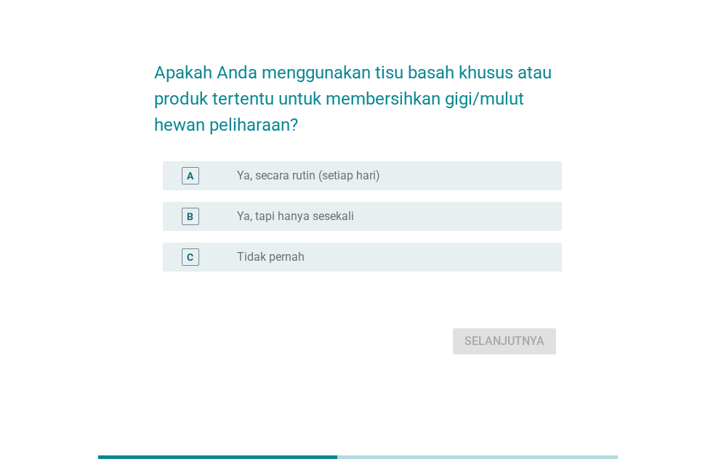
scroll to position [0, 0]
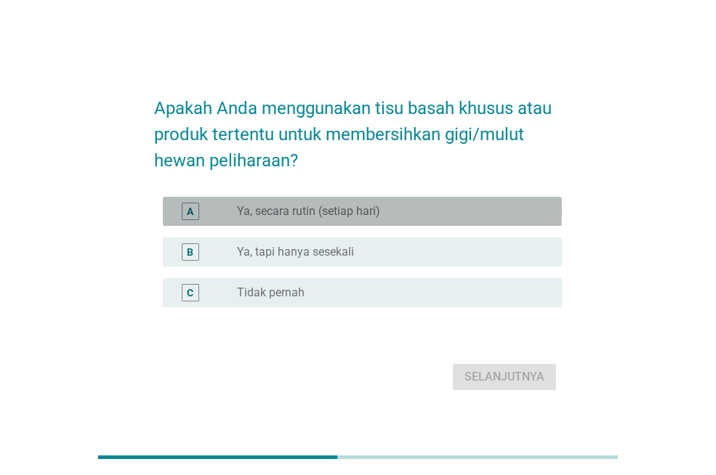
click at [430, 214] on div "radio_button_unchecked Ya, secara rutin (setiap hari)" at bounding box center [388, 211] width 302 height 15
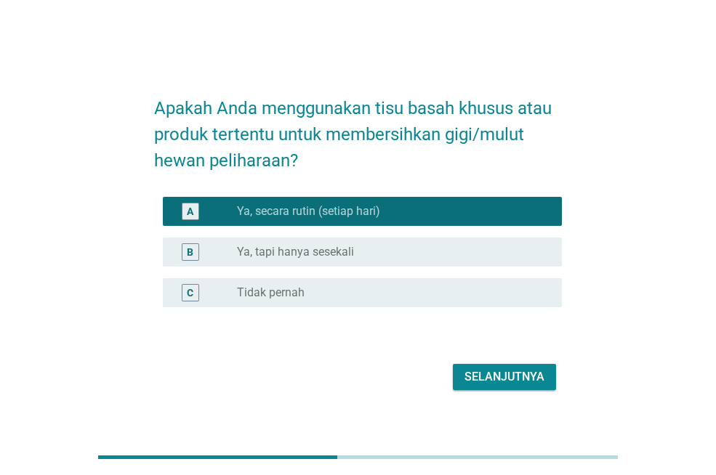
click at [443, 257] on div "radio_button_unchecked Ya, tapi hanya sesekali" at bounding box center [388, 252] width 302 height 15
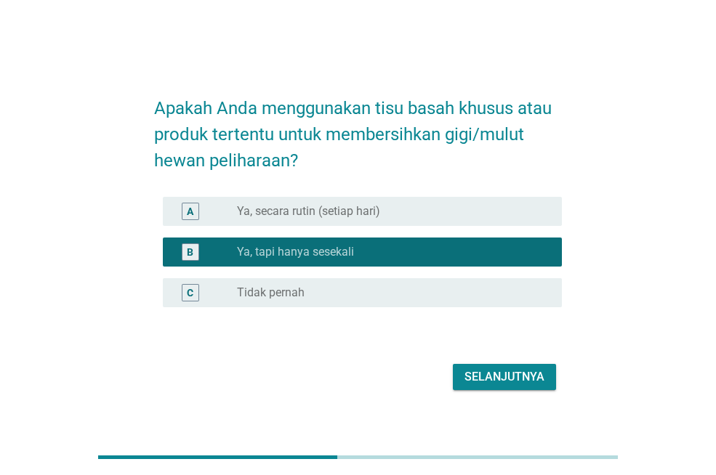
click at [508, 385] on div "Selanjutnya" at bounding box center [504, 376] width 80 height 17
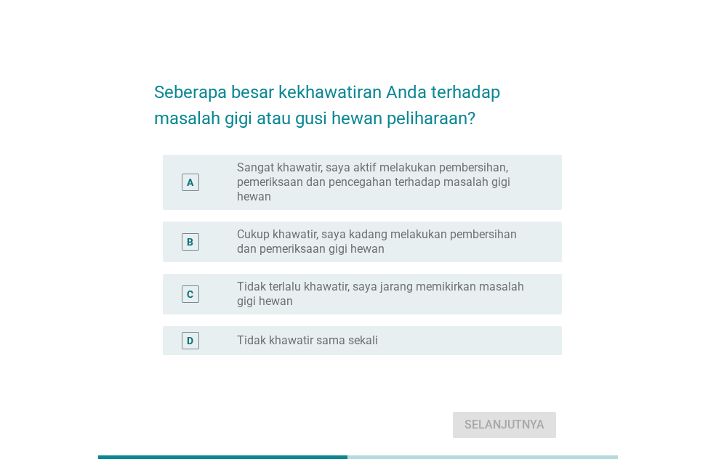
click at [432, 235] on label "Cukup khawatir, saya kadang melakukan pembersihan dan pemeriksaan gigi hewan" at bounding box center [388, 241] width 302 height 29
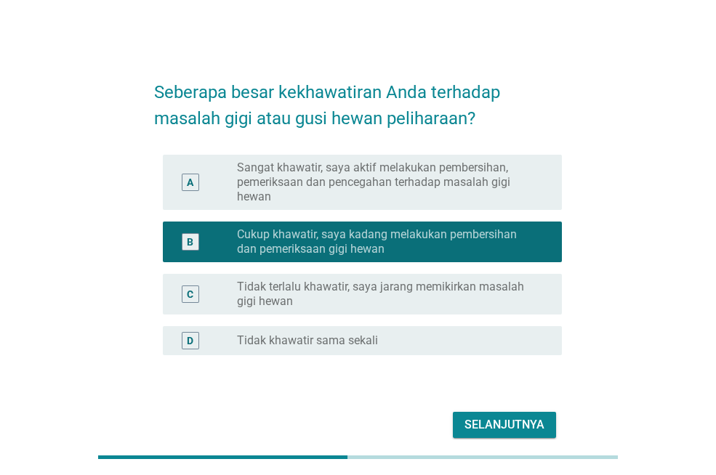
click at [516, 425] on div "Selanjutnya" at bounding box center [504, 424] width 80 height 17
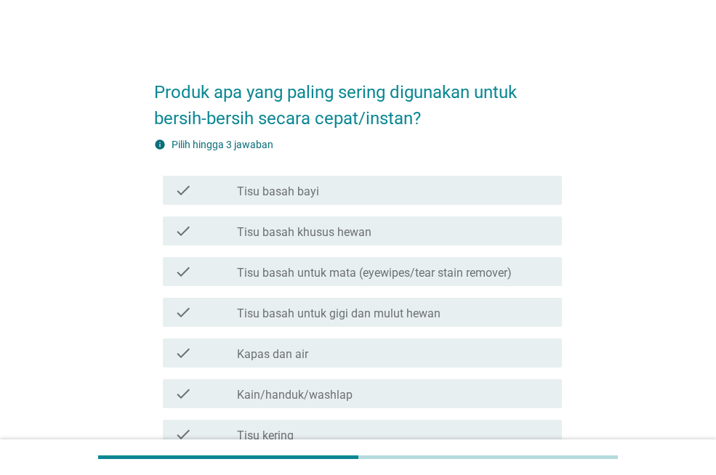
click at [470, 189] on div "check_box_outline_blank Tisu basah bayi" at bounding box center [393, 190] width 313 height 17
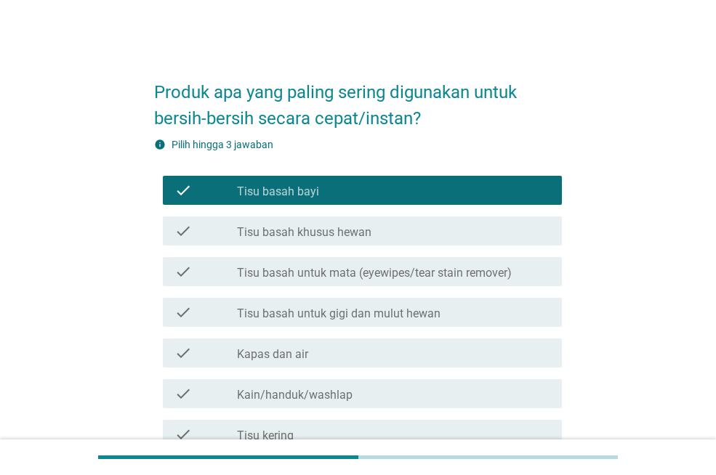
click at [475, 263] on div "check_box_outline_blank Tisu basah untuk mata (eyewipes/tear stain remover)" at bounding box center [393, 271] width 313 height 17
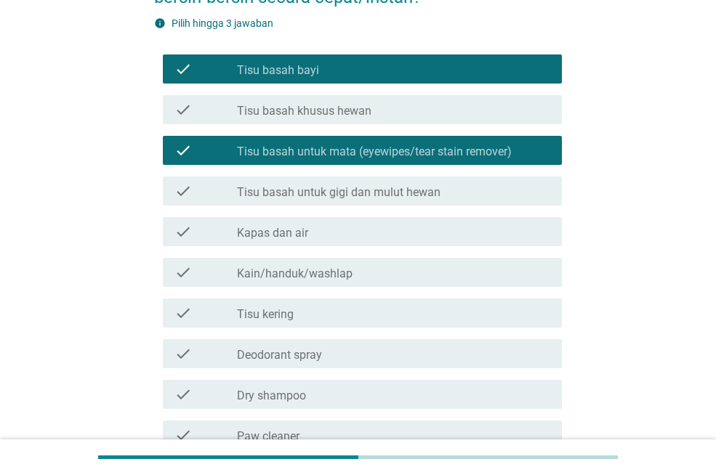
scroll to position [145, 0]
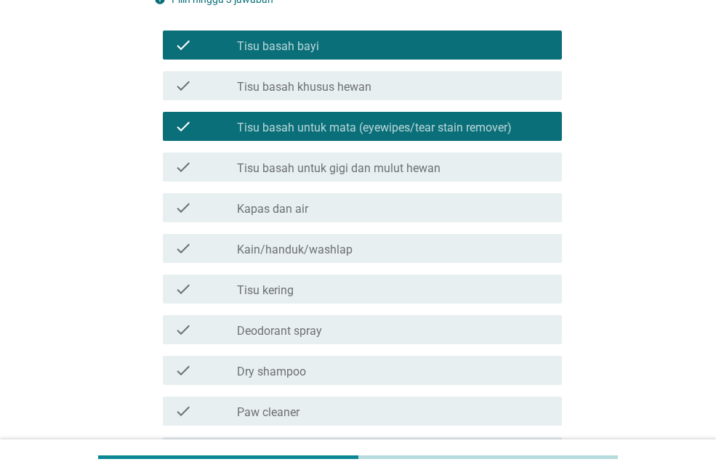
click at [464, 207] on div "check_box_outline_blank Kapas dan air" at bounding box center [393, 207] width 313 height 17
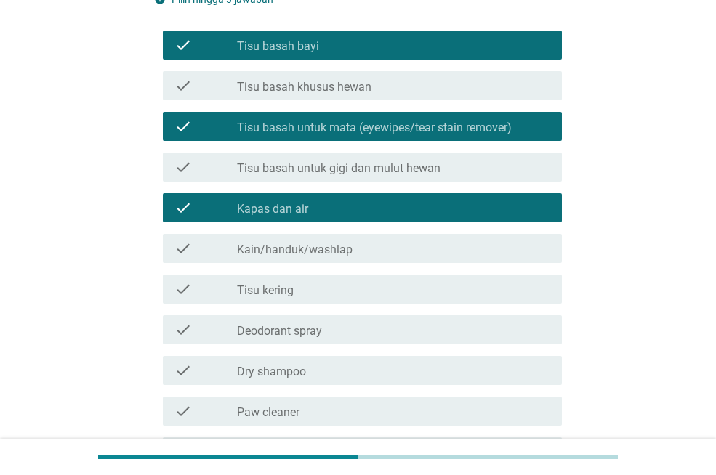
click at [454, 243] on div "check_box_outline_blank Kain/handuk/washlap" at bounding box center [393, 248] width 313 height 17
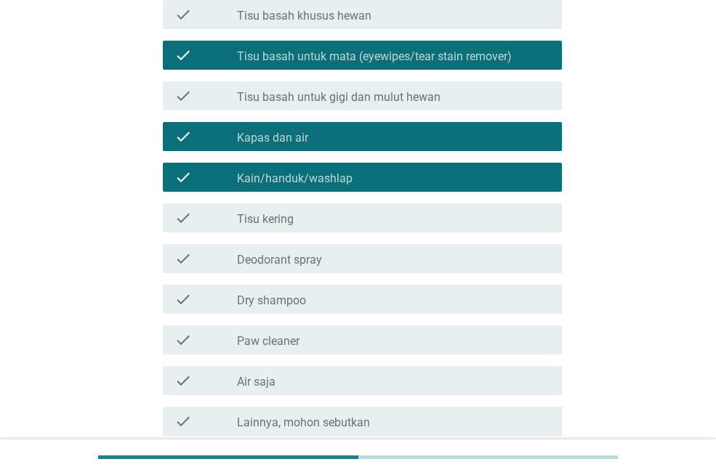
scroll to position [291, 0]
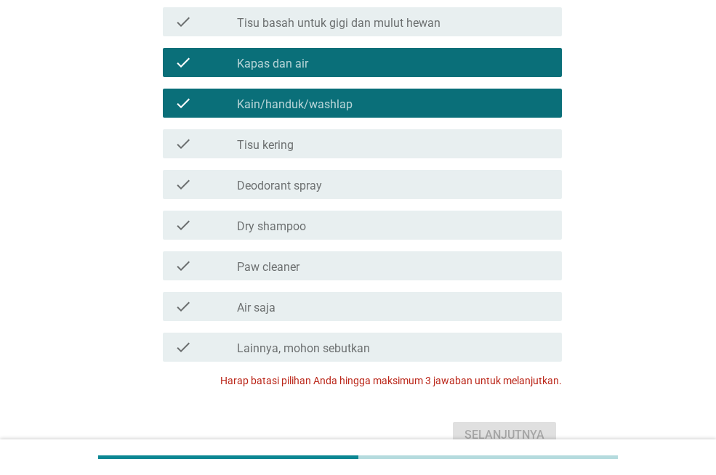
click at [463, 148] on div "check_box_outline_blank Tisu kering" at bounding box center [393, 143] width 313 height 17
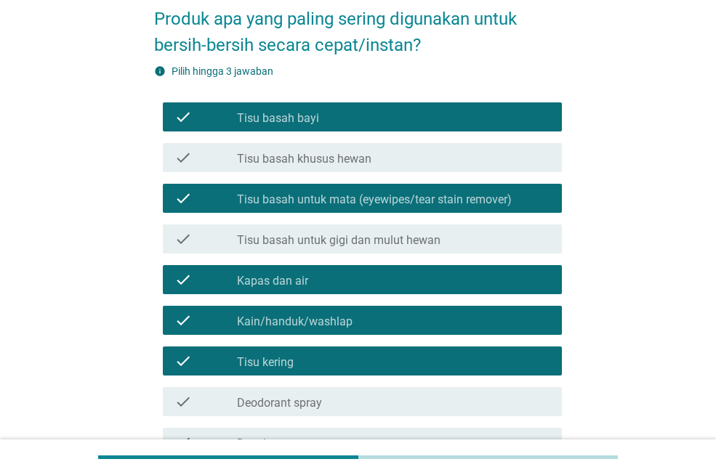
scroll to position [73, 0]
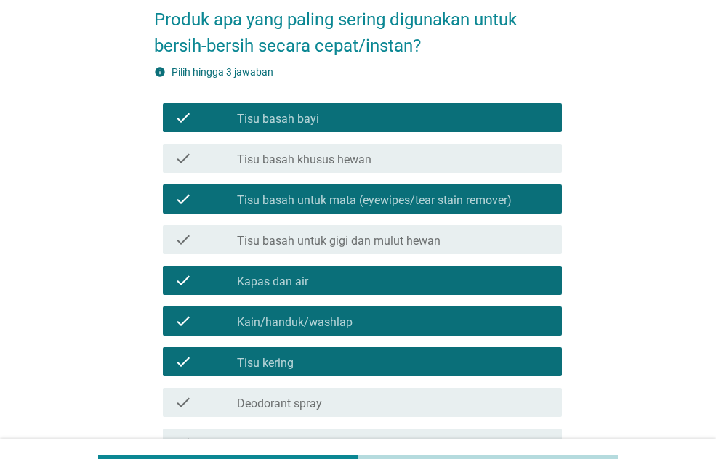
click at [460, 202] on label "Tisu basah untuk mata (eyewipes/tear stain remover)" at bounding box center [374, 200] width 275 height 15
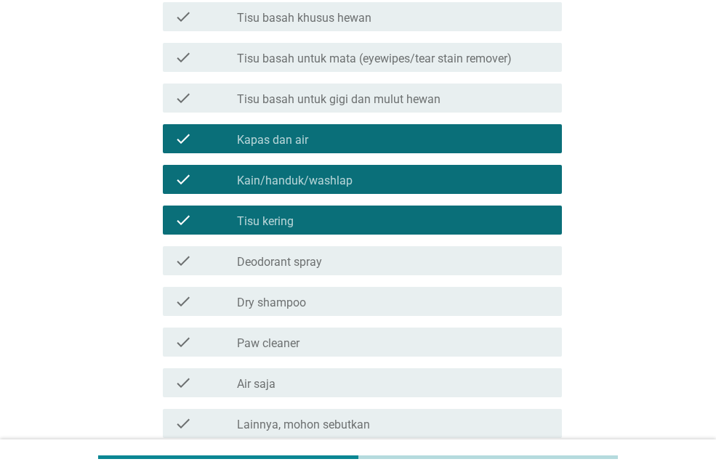
scroll to position [218, 0]
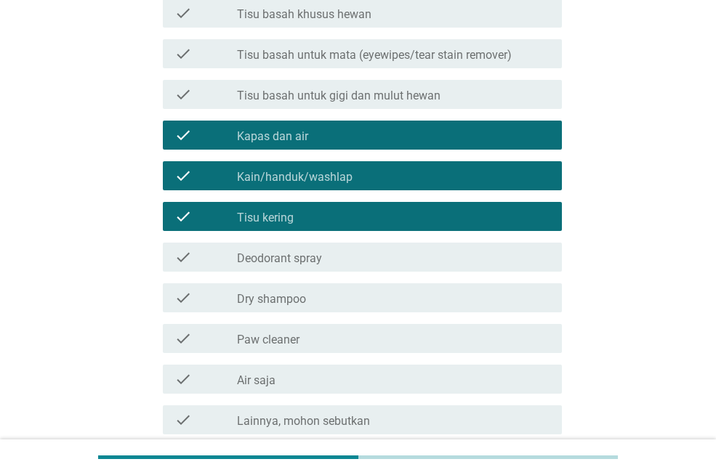
click at [455, 224] on div "check_box_outline_blank Tisu kering" at bounding box center [393, 216] width 313 height 17
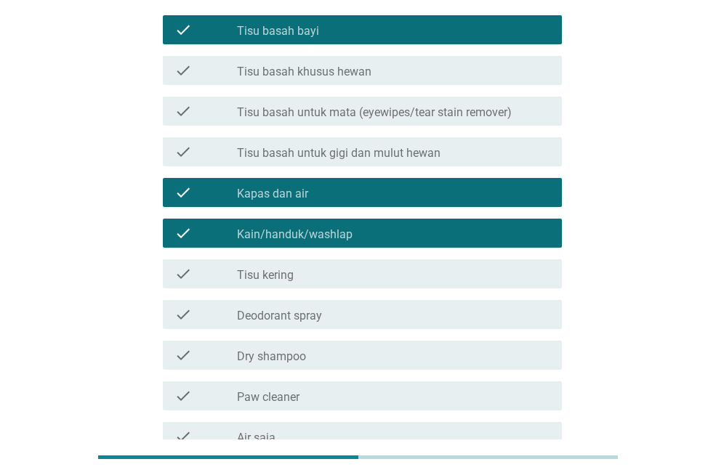
scroll to position [145, 0]
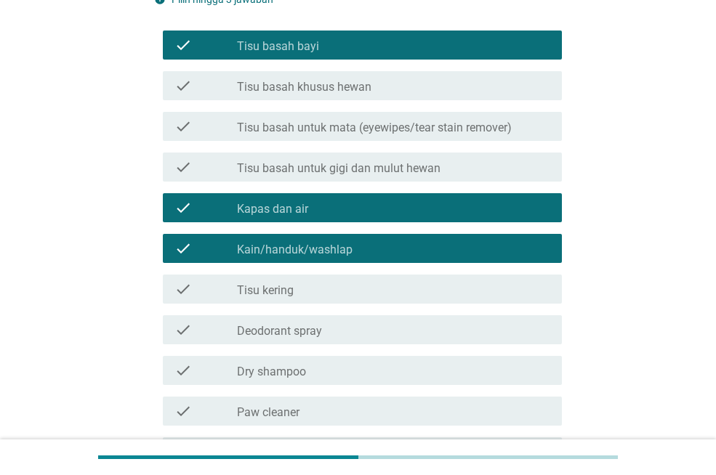
click at [454, 206] on div "check_box_outline_blank Kapas dan air" at bounding box center [393, 207] width 313 height 17
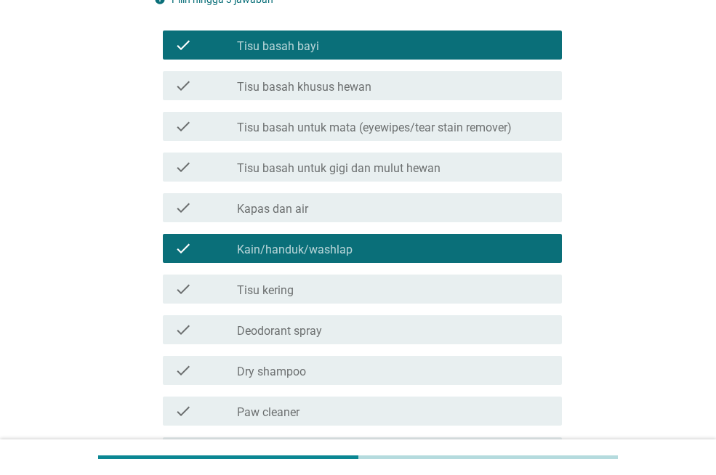
click at [452, 282] on div "check_box_outline_blank Tisu kering" at bounding box center [393, 289] width 313 height 17
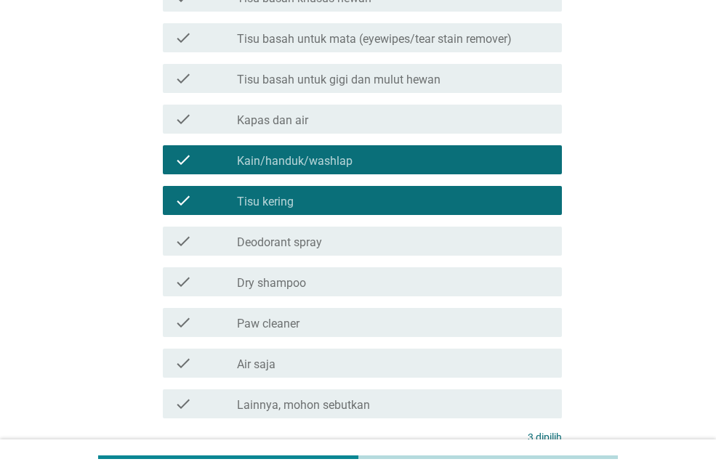
scroll to position [363, 0]
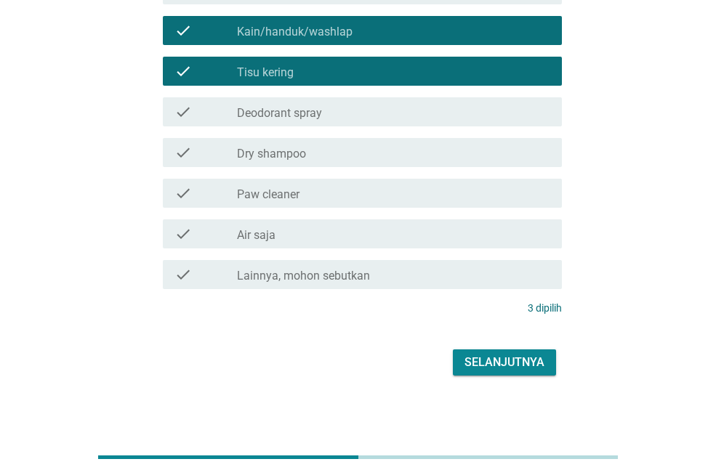
click at [506, 371] on div "Selanjutnya" at bounding box center [504, 362] width 80 height 17
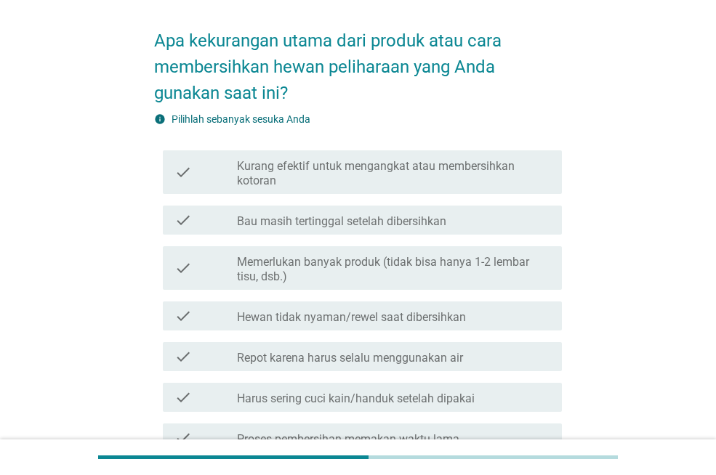
scroll to position [73, 0]
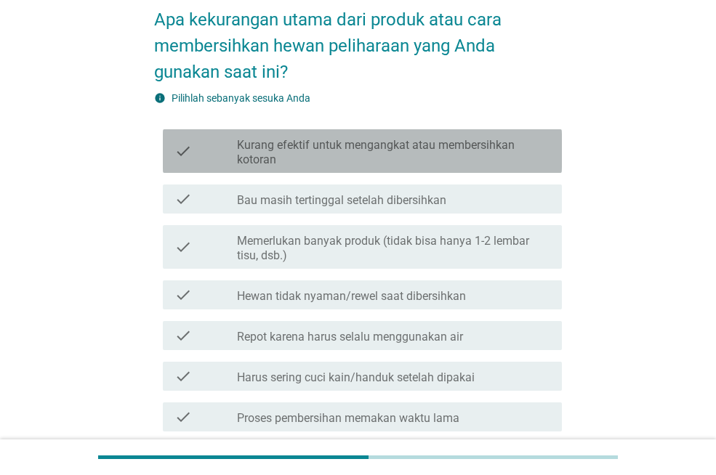
click at [448, 145] on label "Kurang efektif untuk mengangkat atau membersihkan kotoran" at bounding box center [393, 152] width 313 height 29
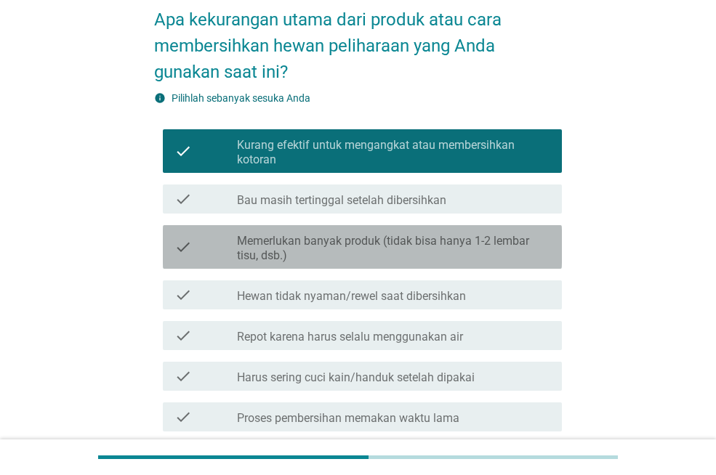
click at [468, 245] on label "Memerlukan banyak produk (tidak bisa hanya 1-2 lembar tisu, dsb.)" at bounding box center [393, 248] width 313 height 29
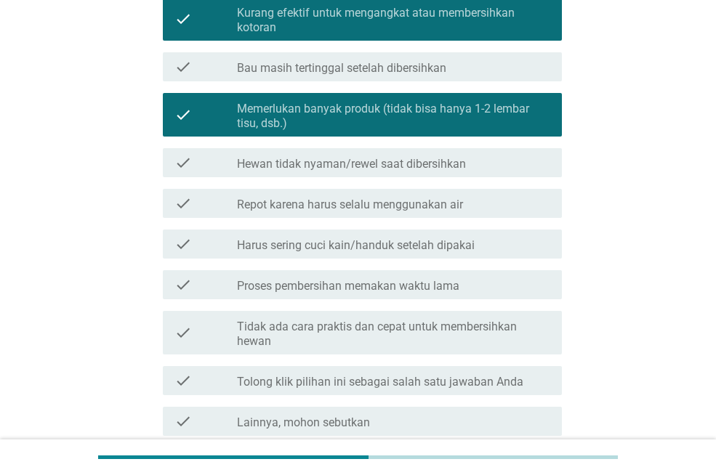
scroll to position [218, 0]
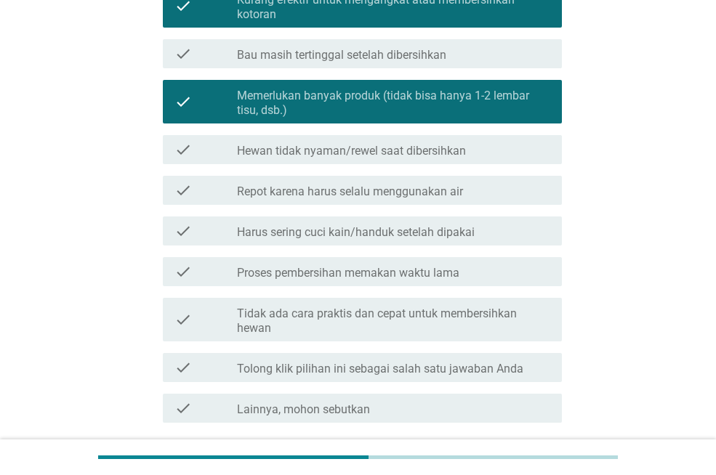
click at [482, 156] on div "check_box_outline_blank Hewan tidak nyaman/rewel saat dibersihkan" at bounding box center [393, 149] width 313 height 17
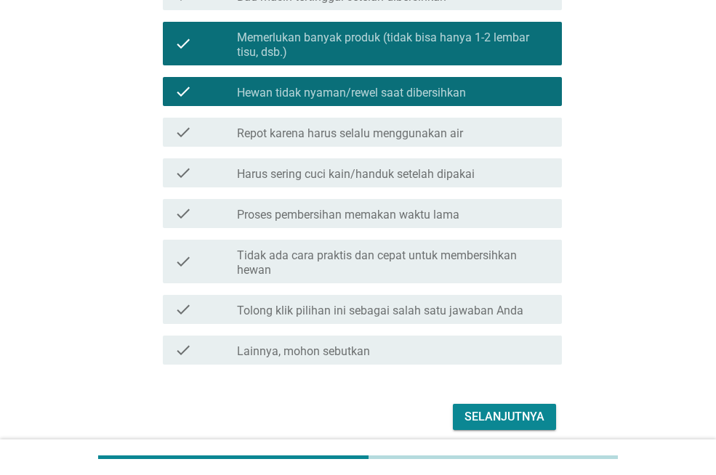
scroll to position [335, 0]
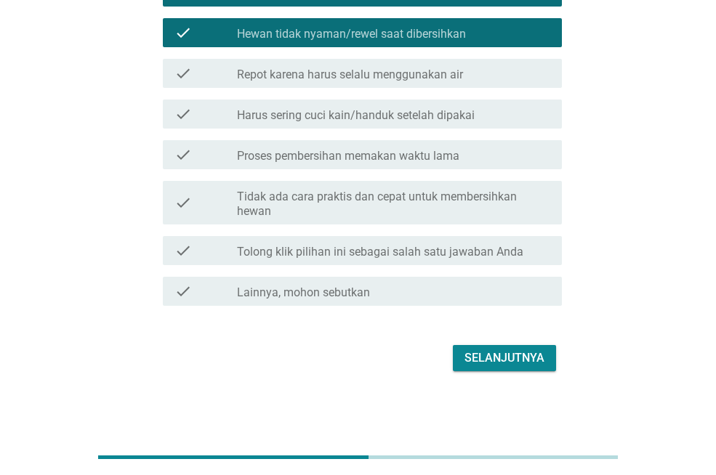
click at [539, 368] on button "Selanjutnya" at bounding box center [504, 358] width 103 height 26
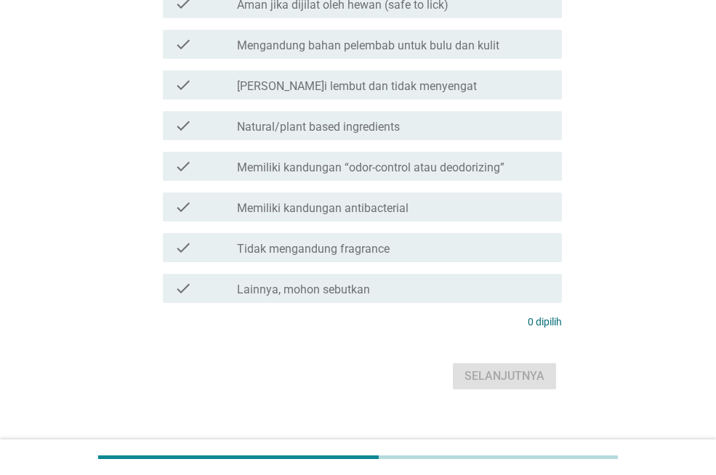
scroll to position [0, 0]
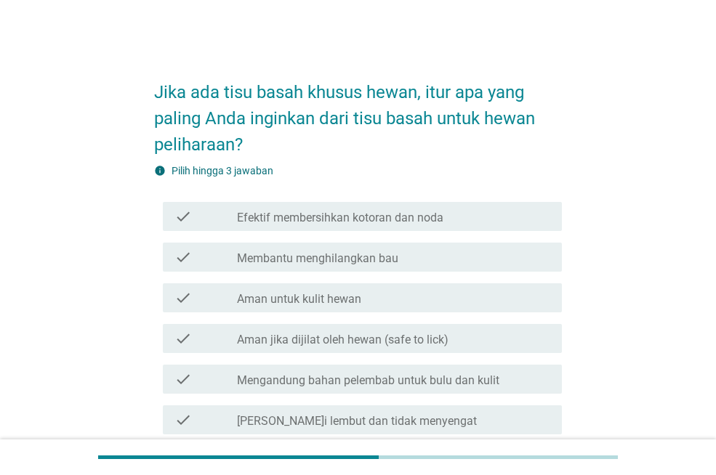
click at [472, 210] on div "check_box_outline_blank Efektif membersihkan kotoran dan noda" at bounding box center [393, 216] width 313 height 17
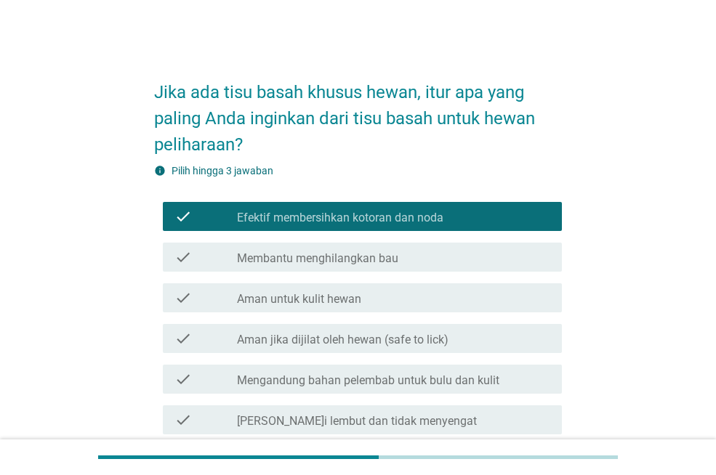
click at [485, 291] on div "check_box_outline_blank Aman untuk kulit hewan" at bounding box center [393, 297] width 313 height 17
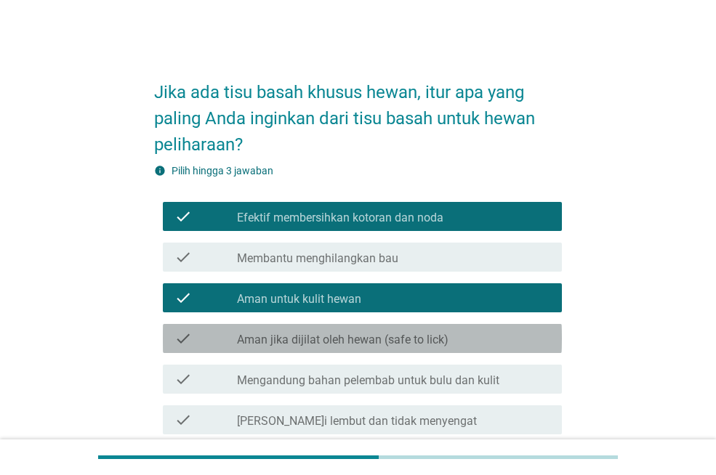
click at [467, 332] on div "check_box_outline_blank Aman jika dijilat oleh hewan (safe to lick)" at bounding box center [393, 338] width 313 height 17
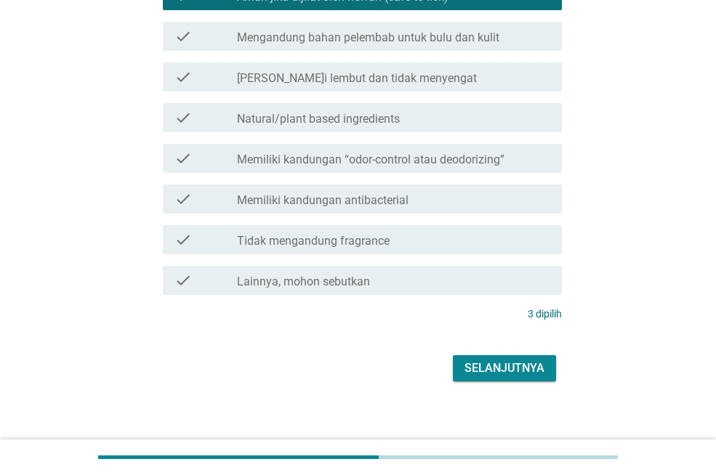
scroll to position [353, 0]
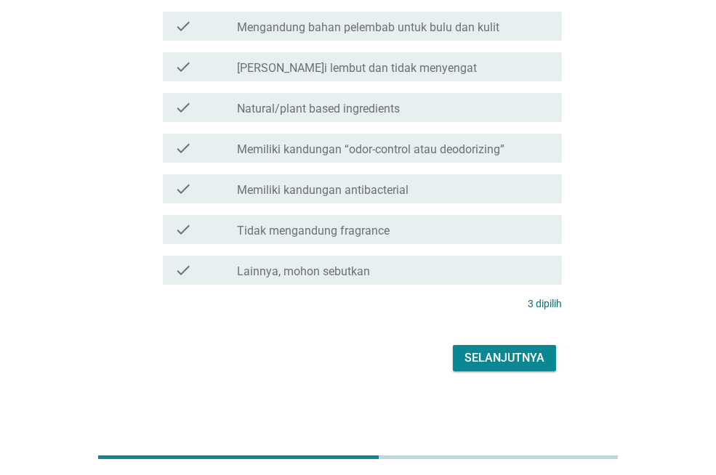
click at [491, 354] on div "Selanjutnya" at bounding box center [504, 358] width 80 height 17
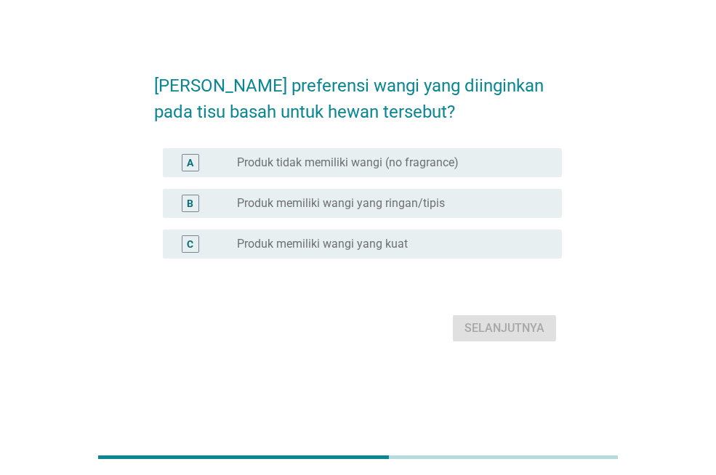
scroll to position [0, 0]
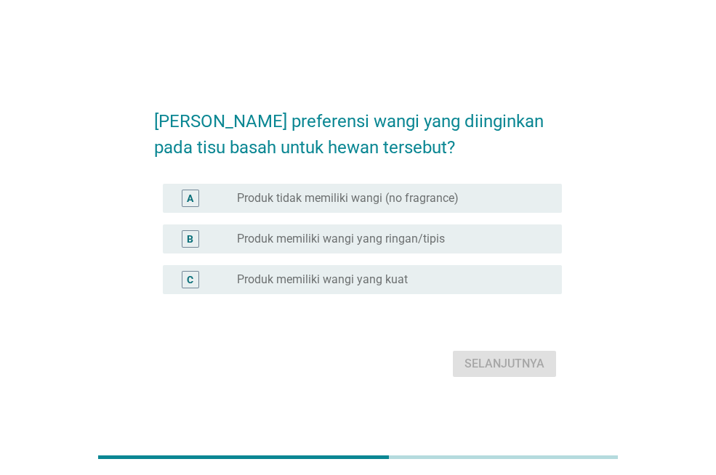
click at [439, 203] on label "Produk tidak memiliki wangi (no fragrance)" at bounding box center [348, 198] width 222 height 15
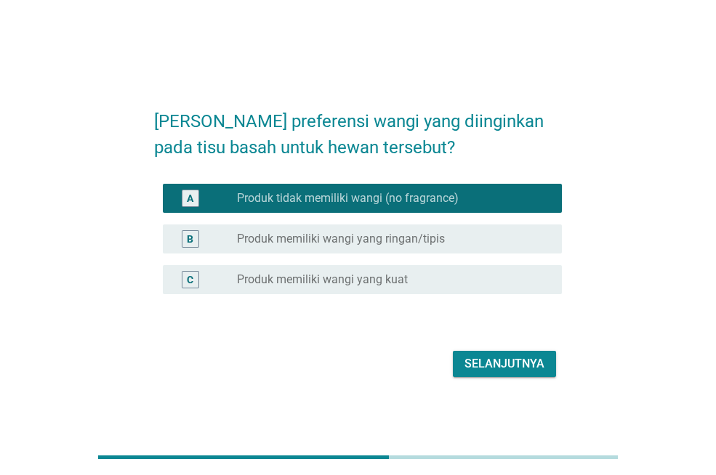
click at [523, 367] on div "Selanjutnya" at bounding box center [504, 363] width 80 height 17
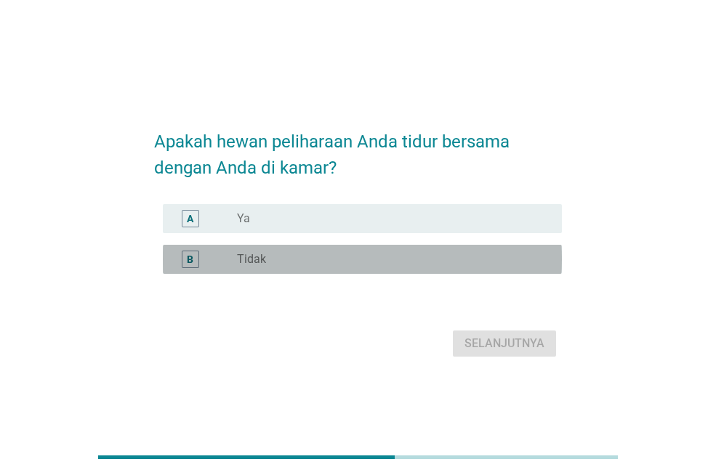
drag, startPoint x: 522, startPoint y: 255, endPoint x: 525, endPoint y: 278, distance: 23.5
click at [523, 257] on div "radio_button_unchecked Tidak" at bounding box center [388, 259] width 302 height 15
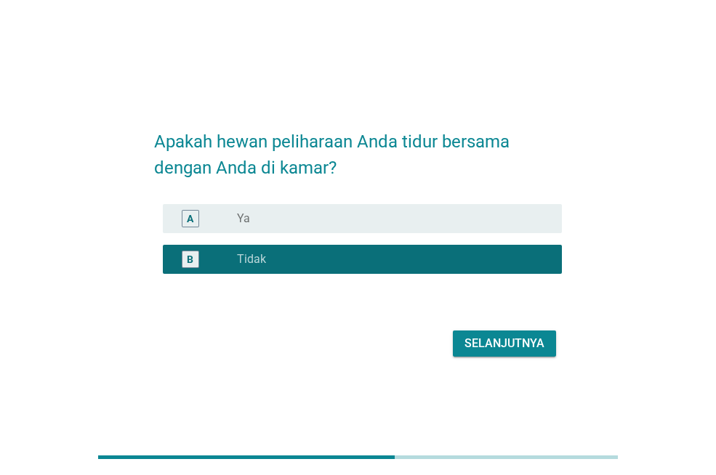
drag, startPoint x: 531, startPoint y: 302, endPoint x: 536, endPoint y: 309, distance: 8.5
click at [533, 302] on form "Apakah hewan peliharaan Anda tidur bersama dengan Anda di kamar? A radio_button…" at bounding box center [358, 237] width 408 height 247
click at [542, 338] on div "Selanjutnya" at bounding box center [504, 343] width 80 height 17
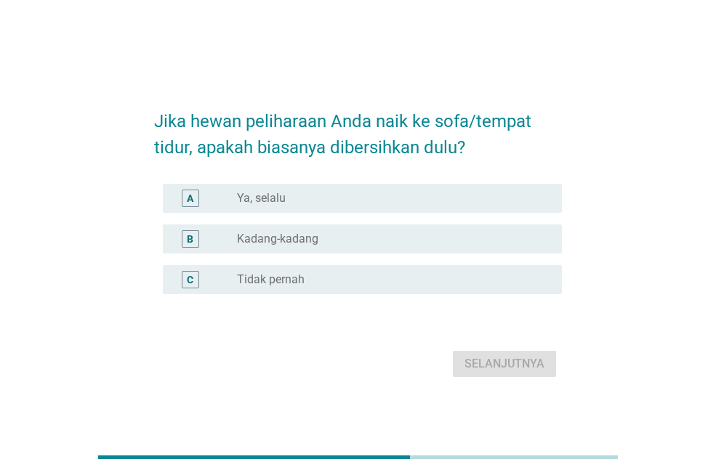
click at [493, 253] on div "B radio_button_unchecked Kadang-kadang" at bounding box center [362, 239] width 399 height 29
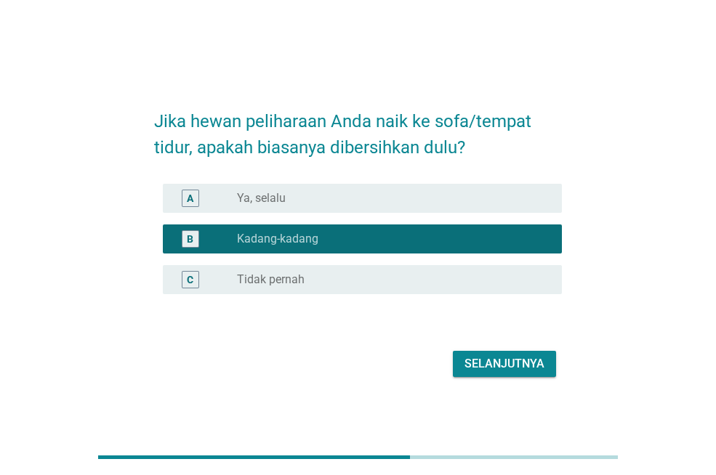
click at [515, 366] on div "Selanjutnya" at bounding box center [504, 363] width 80 height 17
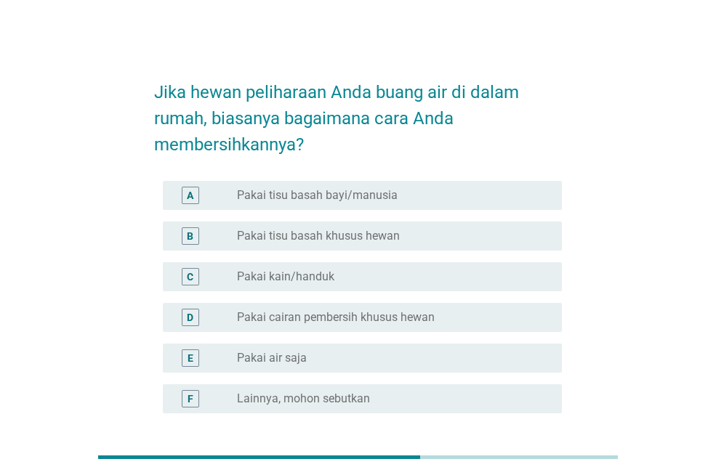
click at [421, 279] on div "radio_button_unchecked Pakai kain/handuk" at bounding box center [388, 277] width 302 height 15
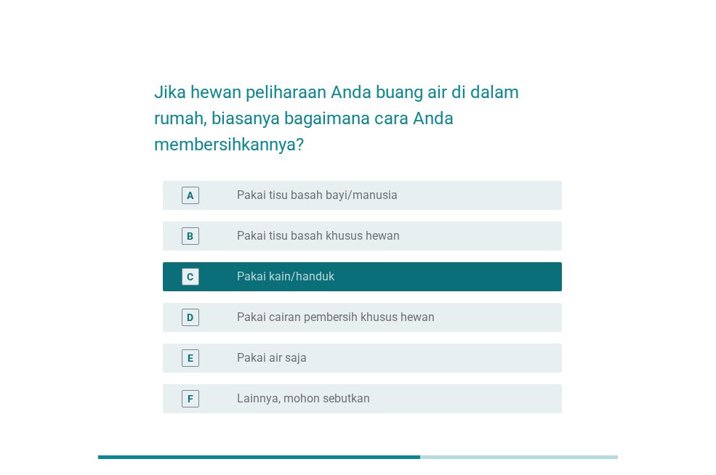
click at [438, 208] on div "A radio_button_unchecked Pakai tisu basah bayi/manusia" at bounding box center [362, 195] width 399 height 29
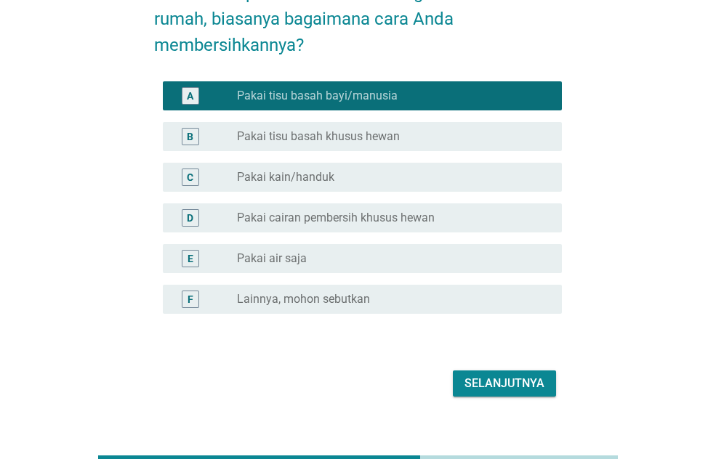
scroll to position [125, 0]
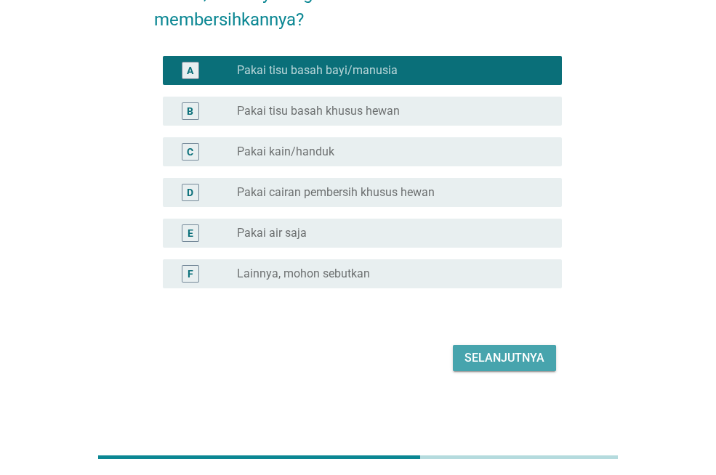
click at [485, 358] on div "Selanjutnya" at bounding box center [504, 358] width 80 height 17
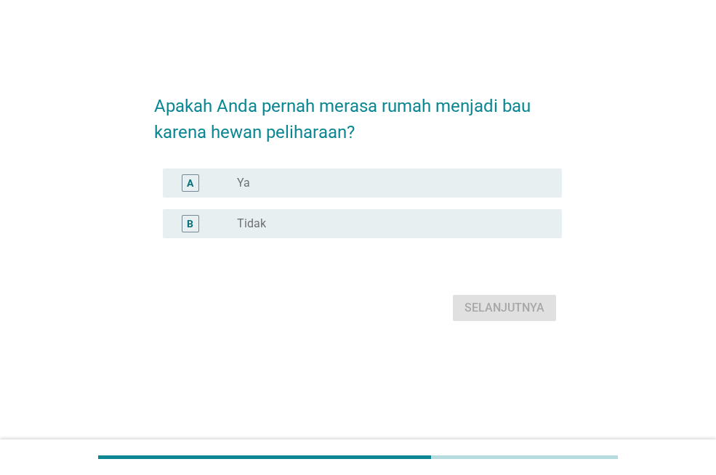
scroll to position [0, 0]
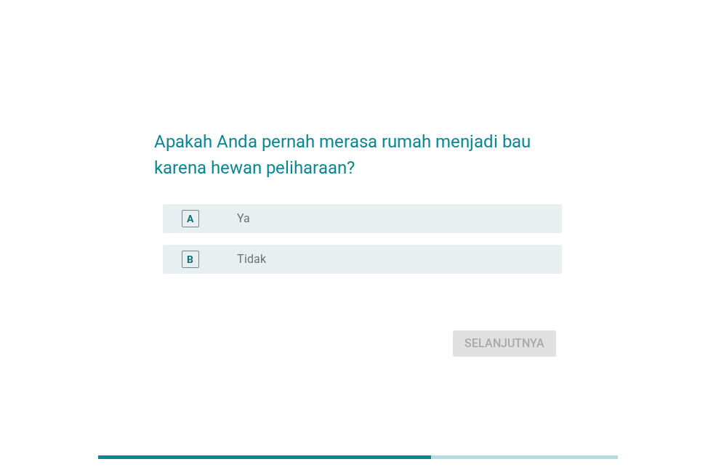
click at [438, 223] on div "radio_button_unchecked Ya" at bounding box center [388, 218] width 302 height 15
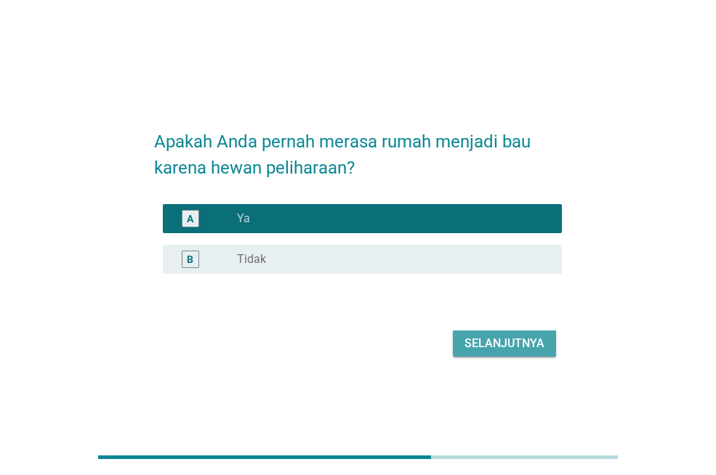
click at [504, 337] on div "Selanjutnya" at bounding box center [504, 343] width 80 height 17
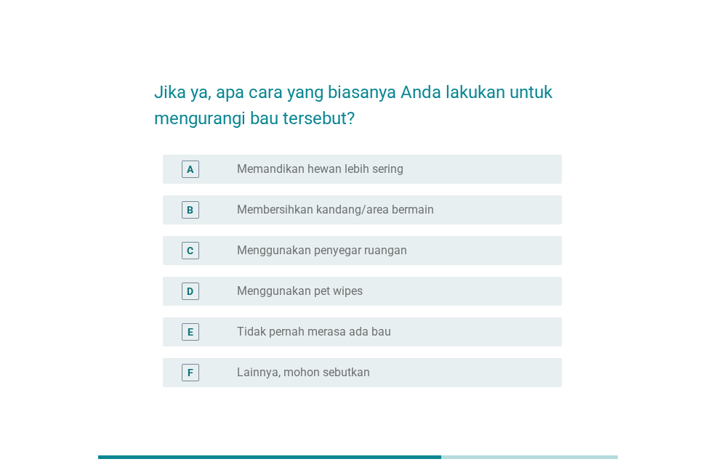
click at [511, 201] on div "radio_button_unchecked Membersihkan kandang/area bermain" at bounding box center [393, 209] width 313 height 17
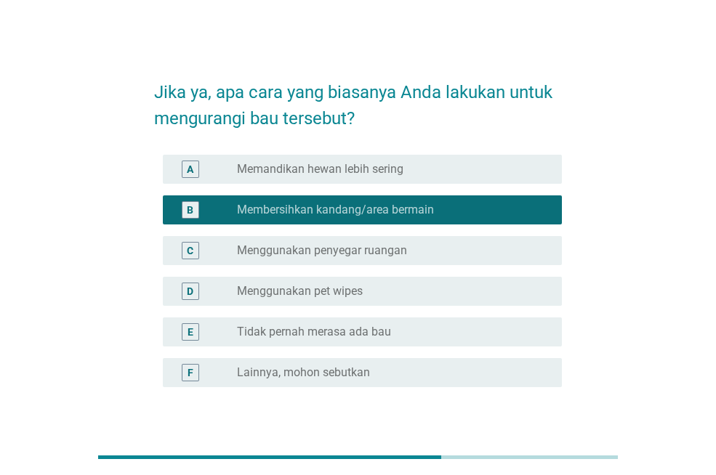
scroll to position [73, 0]
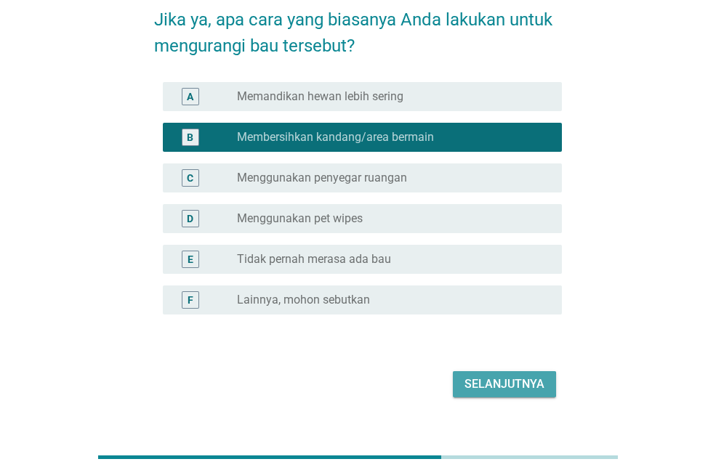
click at [504, 384] on div "Selanjutnya" at bounding box center [504, 384] width 80 height 17
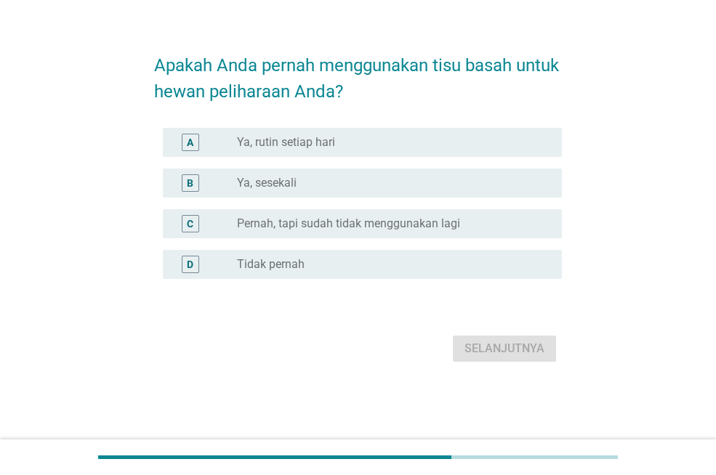
scroll to position [0, 0]
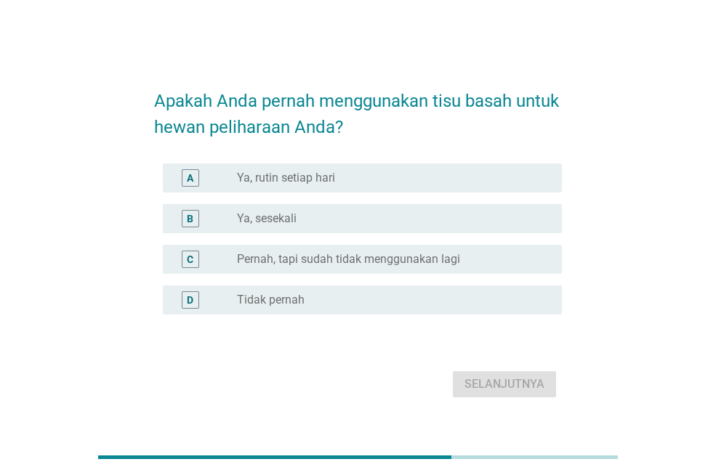
click at [448, 211] on div "radio_button_unchecked Ya, sesekali" at bounding box center [388, 218] width 302 height 15
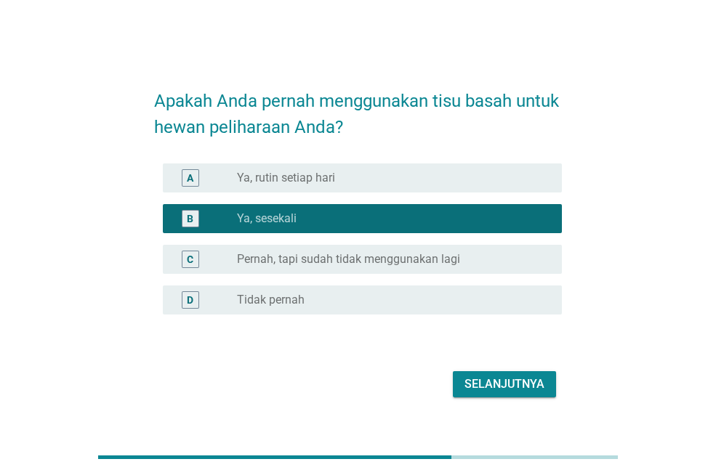
click at [509, 382] on div "Selanjutnya" at bounding box center [504, 384] width 80 height 17
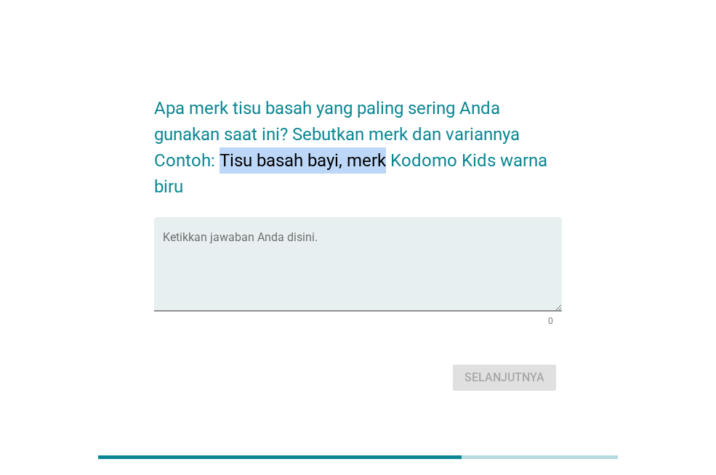
drag, startPoint x: 222, startPoint y: 165, endPoint x: 382, endPoint y: 166, distance: 159.9
click at [382, 166] on h2 "Apa merk tisu basah yang paling sering Anda gunakan saat ini? Sebutkan merk dan…" at bounding box center [358, 140] width 408 height 119
copy h2 "Tisu basah bayi, merk"
click at [356, 243] on textarea "Ketikkan jawaban Anda disini." at bounding box center [362, 273] width 399 height 76
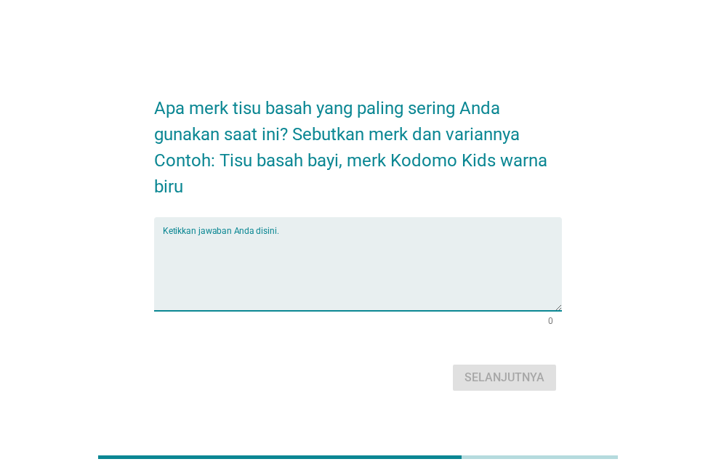
paste textarea "Tisu basah bayi, merk"
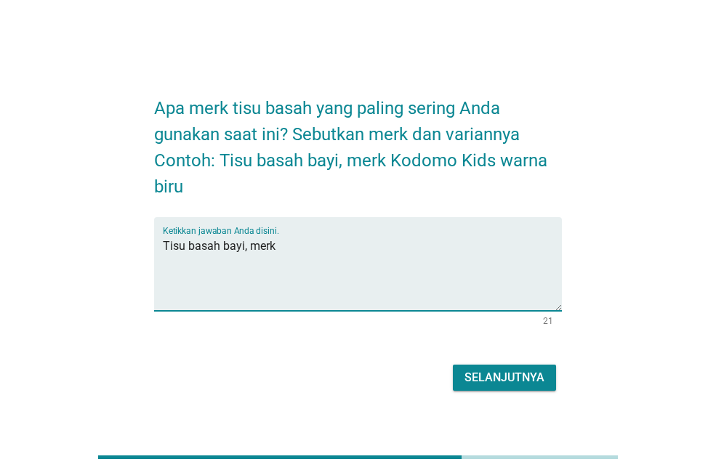
drag, startPoint x: 222, startPoint y: 247, endPoint x: 243, endPoint y: 247, distance: 21.1
click at [243, 247] on textarea "Tisu basah bayi, merk" at bounding box center [362, 273] width 399 height 76
click at [251, 252] on textarea "Tisu basah, merk" at bounding box center [362, 273] width 399 height 76
click at [252, 246] on textarea "Tisu basah, merk" at bounding box center [362, 273] width 399 height 76
drag, startPoint x: 190, startPoint y: 242, endPoint x: 219, endPoint y: 257, distance: 32.2
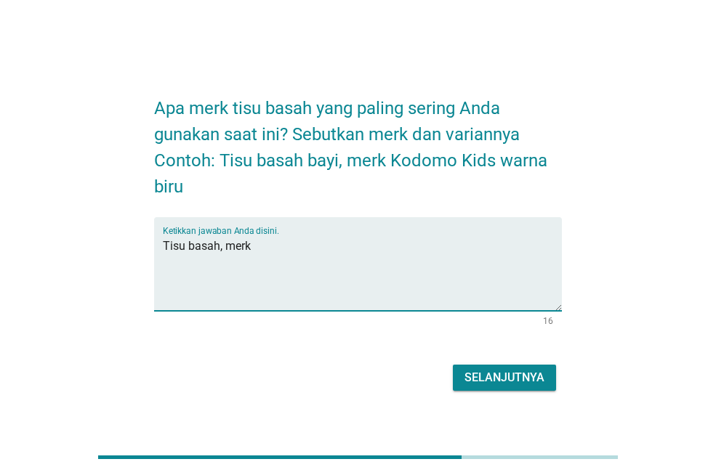
click at [219, 257] on textarea "Tisu basah, merk" at bounding box center [362, 273] width 399 height 76
click at [262, 251] on textarea "Tisu basah, merk" at bounding box center [362, 273] width 399 height 76
type textarea "Tisu basah, merk miracle care eye pads"
click at [496, 379] on div "Selanjutnya" at bounding box center [504, 377] width 80 height 17
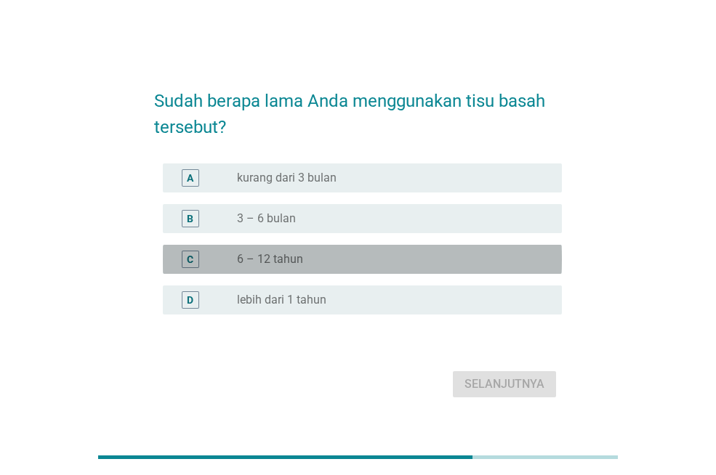
click at [448, 263] on div "radio_button_unchecked 6 – 12 tahun" at bounding box center [388, 259] width 302 height 15
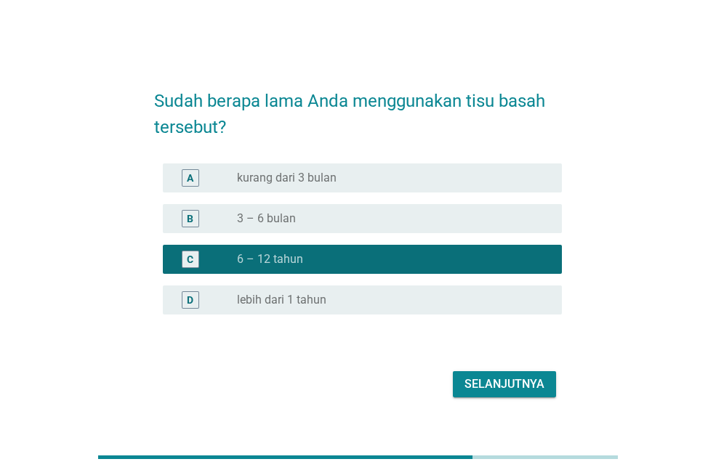
click at [459, 183] on div "radio_button_unchecked kurang dari 3 bulan" at bounding box center [388, 178] width 302 height 15
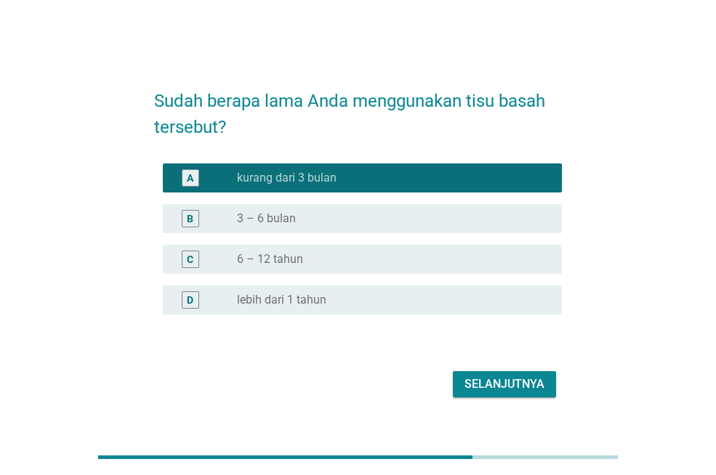
click at [512, 374] on button "Selanjutnya" at bounding box center [504, 384] width 103 height 26
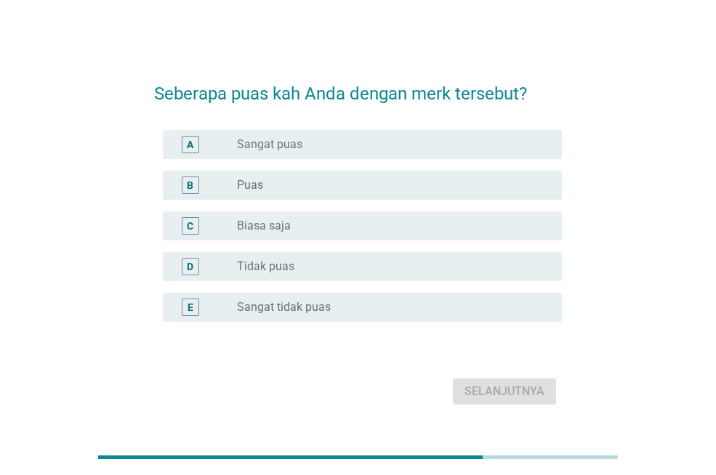
click at [499, 182] on div "radio_button_unchecked Puas" at bounding box center [388, 185] width 302 height 15
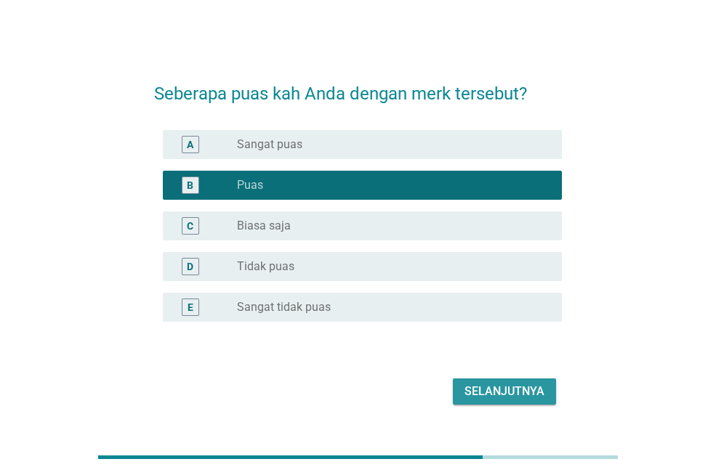
click at [533, 387] on div "Selanjutnya" at bounding box center [504, 391] width 80 height 17
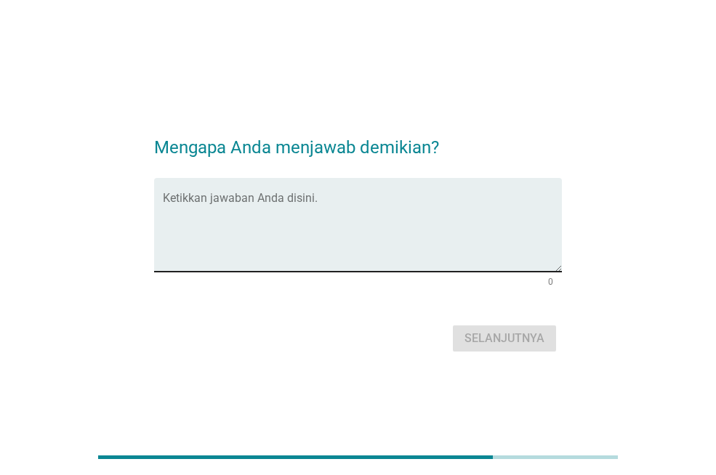
click at [430, 225] on textarea "Ketikkan jawaban Anda disini." at bounding box center [362, 234] width 399 height 76
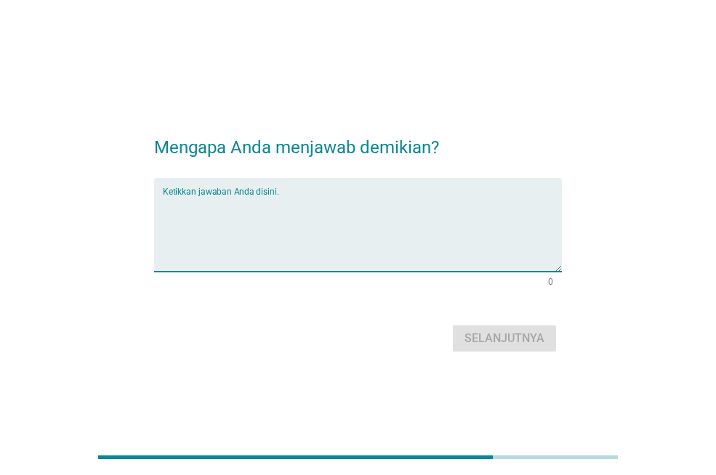
paste textarea "Ditujukan untuk membersihkan mata saja; aman untuk kucing"
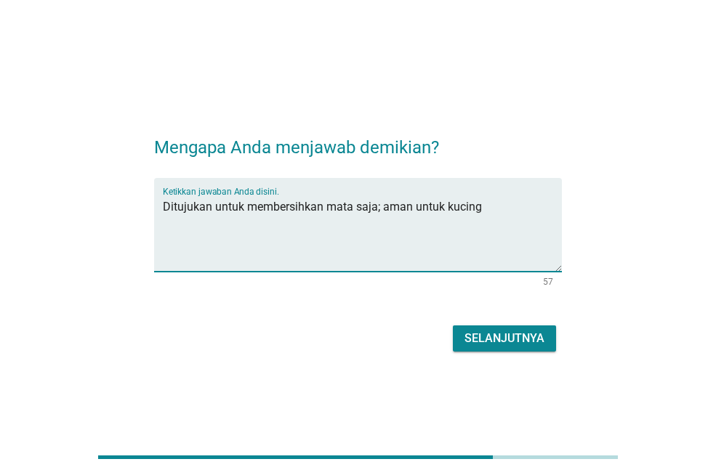
type textarea "Ditujukan untuk membersihkan mata saja; aman untuk kucing"
click at [515, 330] on div "Selanjutnya" at bounding box center [504, 338] width 80 height 17
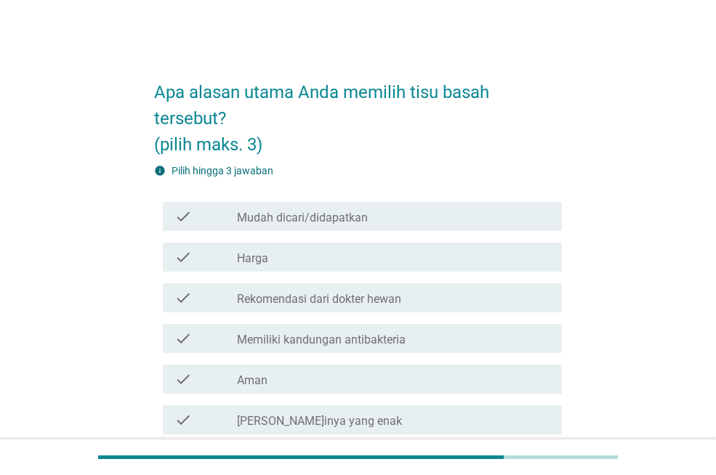
click at [449, 295] on div "check_box_outline_blank Rekomendasi dari dokter hewan" at bounding box center [393, 297] width 313 height 17
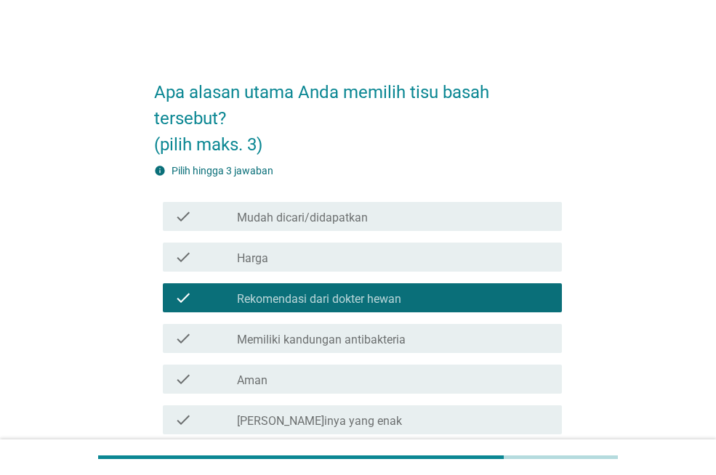
scroll to position [145, 0]
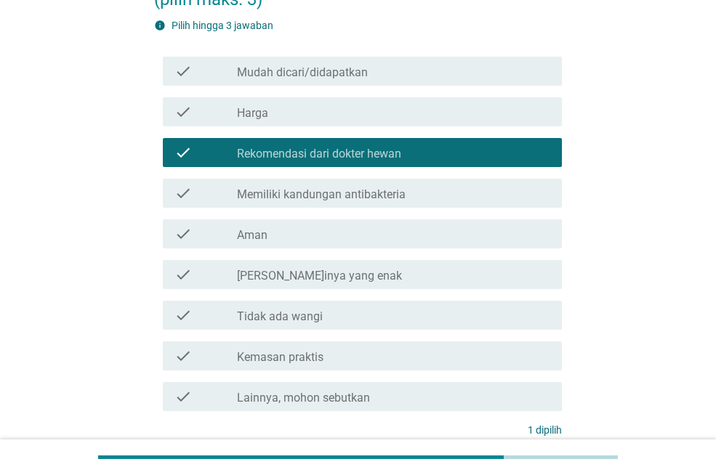
click at [436, 201] on div "check_box_outline_blank Memiliki kandungan antibakteria" at bounding box center [393, 193] width 313 height 17
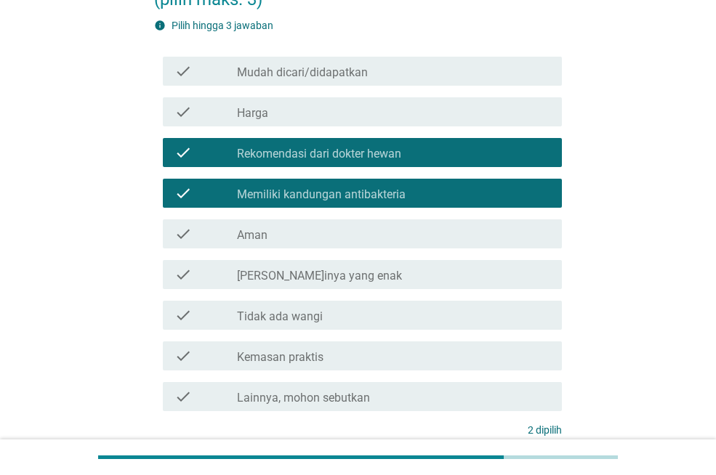
click at [456, 228] on div "check_box_outline_blank Aman" at bounding box center [393, 233] width 313 height 17
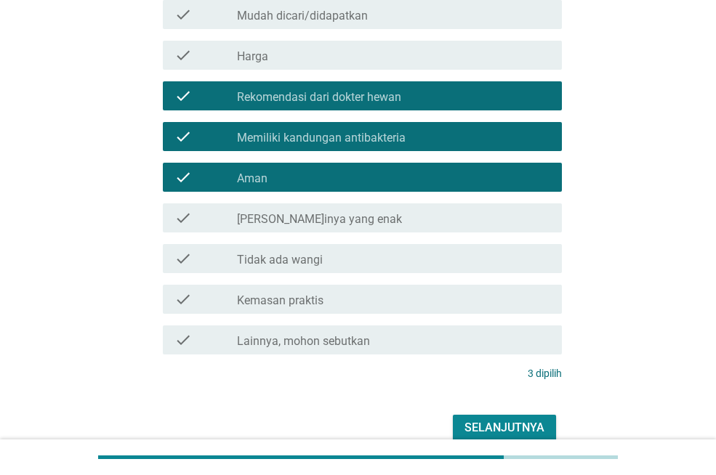
scroll to position [218, 0]
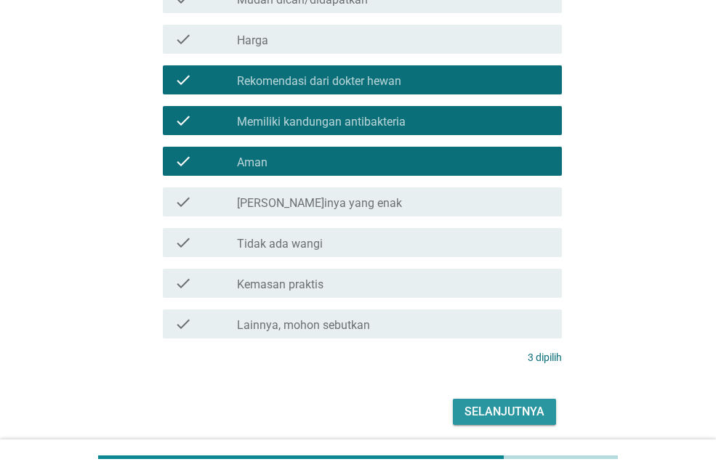
click at [517, 408] on div "Selanjutnya" at bounding box center [504, 411] width 80 height 17
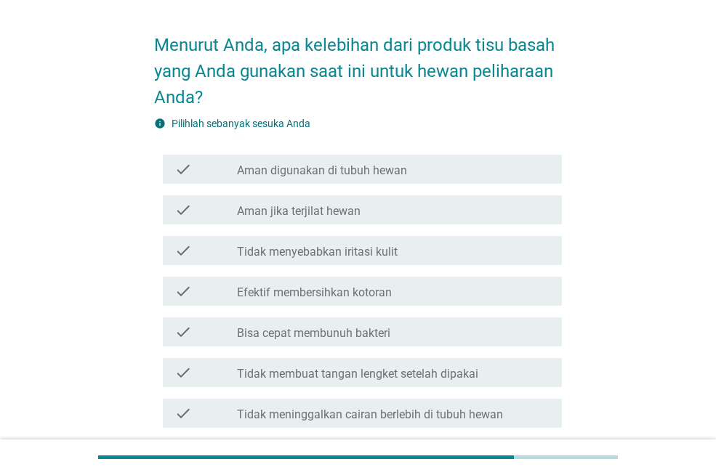
scroll to position [73, 0]
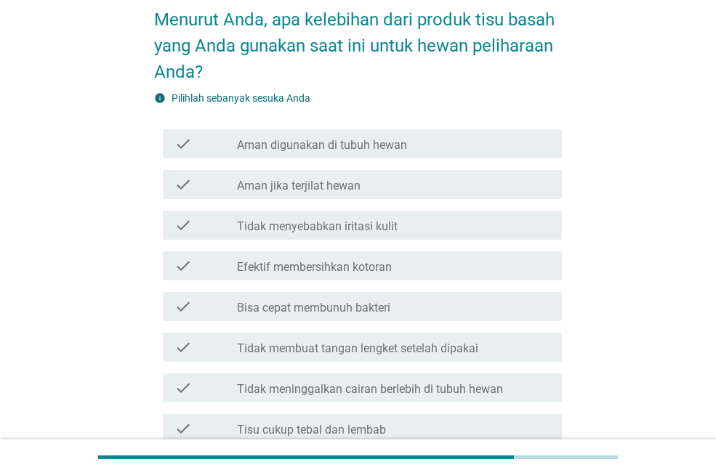
click at [463, 148] on div "check_box_outline_blank Aman digunakan di tubuh hewan" at bounding box center [393, 143] width 313 height 17
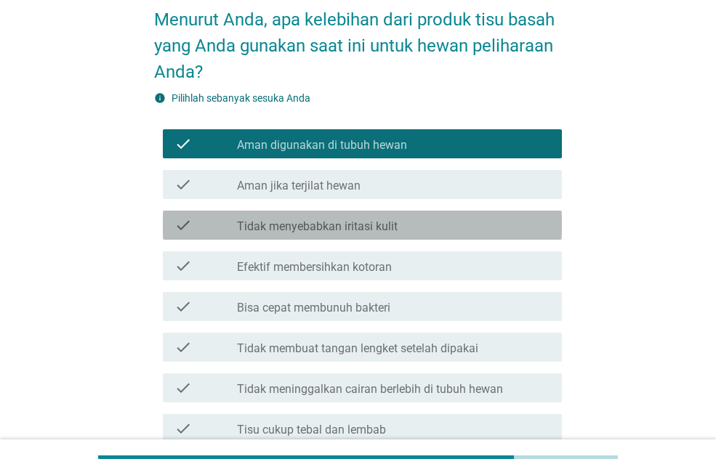
click at [485, 222] on div "check_box_outline_blank Tidak menyebabkan iritasi kulit" at bounding box center [393, 225] width 313 height 17
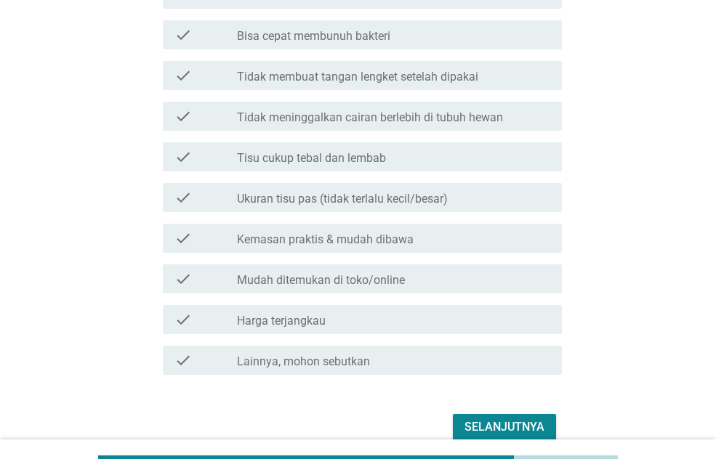
scroll to position [341, 0]
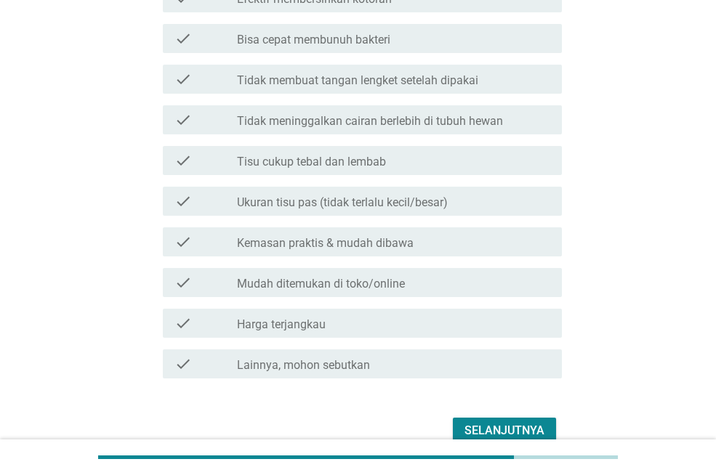
click at [524, 426] on div "Selanjutnya" at bounding box center [504, 430] width 80 height 17
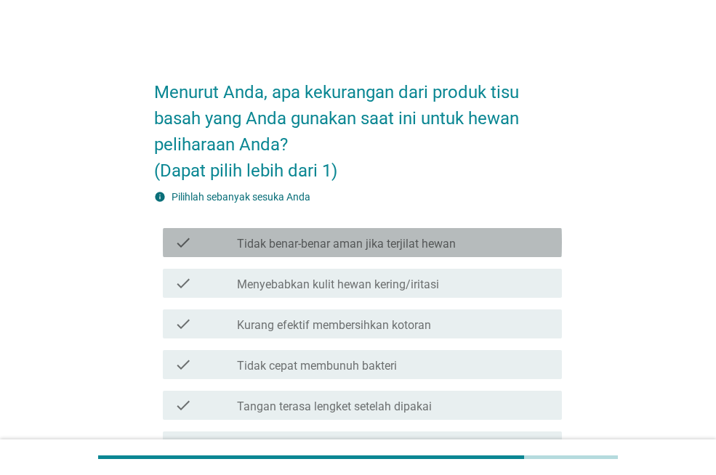
click at [493, 244] on div "check_box_outline_blank Tidak benar-benar aman jika terjilat hewan" at bounding box center [393, 242] width 313 height 17
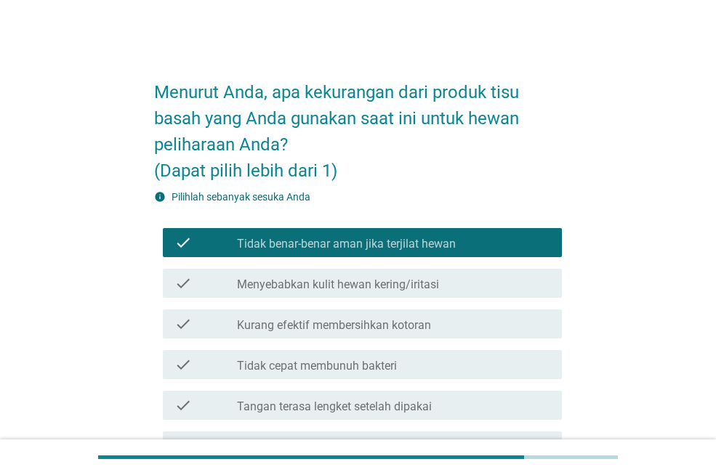
click at [495, 278] on div "check_box_outline_blank Menyebabkan kulit hewan kering/iritasi" at bounding box center [393, 283] width 313 height 17
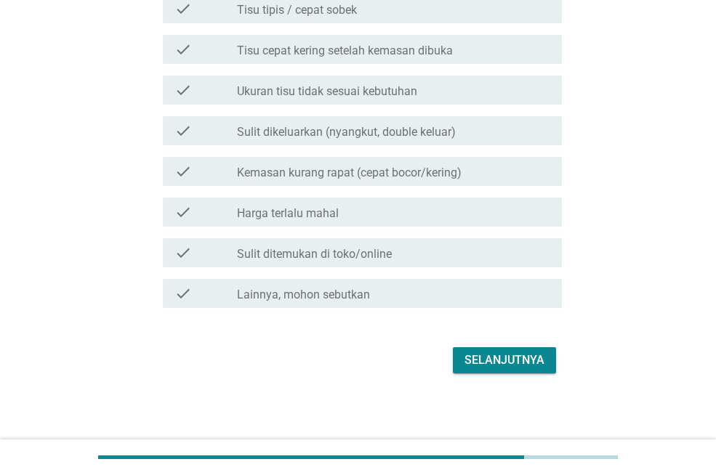
scroll to position [480, 0]
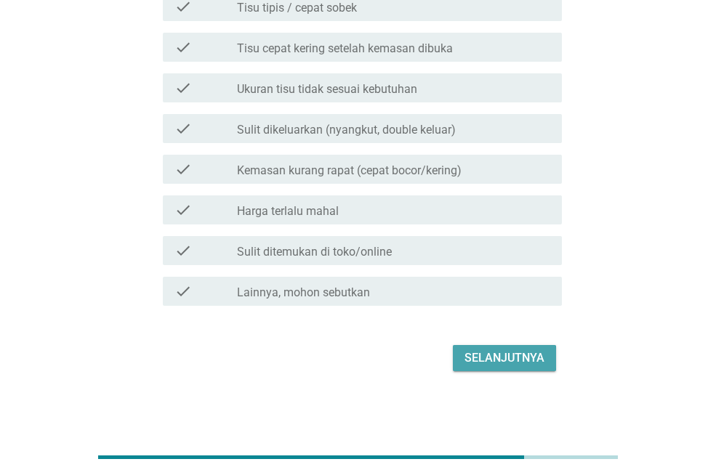
click at [531, 358] on div "Selanjutnya" at bounding box center [504, 358] width 80 height 17
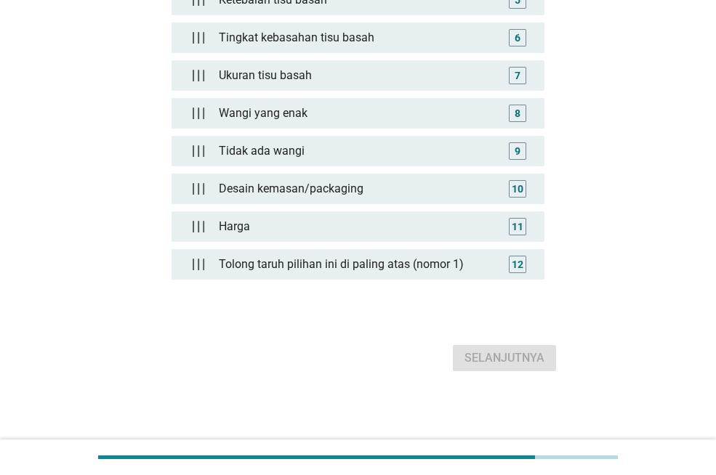
scroll to position [0, 0]
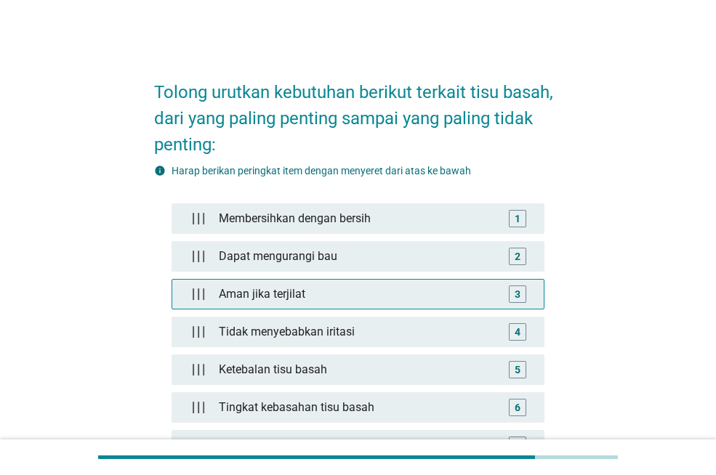
click at [512, 293] on div "3" at bounding box center [517, 294] width 17 height 17
click at [518, 291] on div "3" at bounding box center [518, 293] width 6 height 15
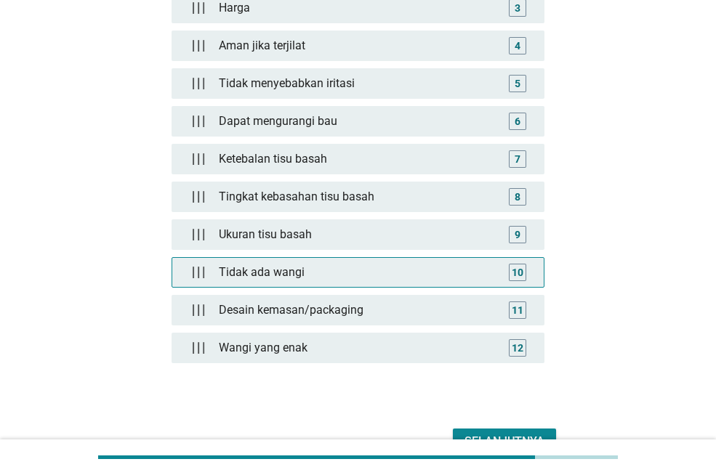
scroll to position [370, 0]
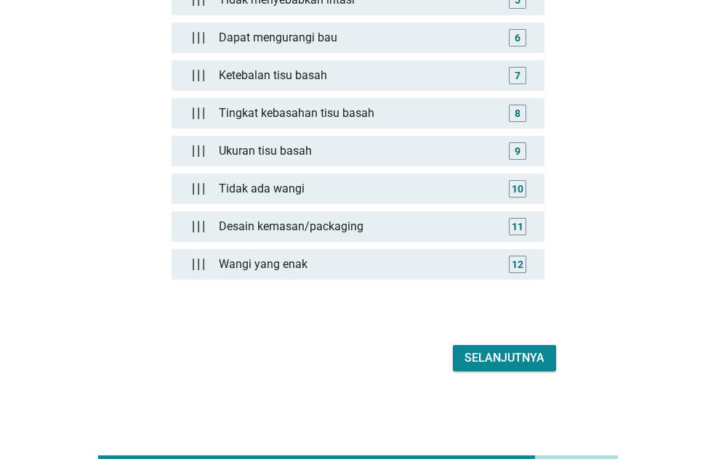
click at [488, 353] on div "Selanjutnya" at bounding box center [504, 358] width 80 height 17
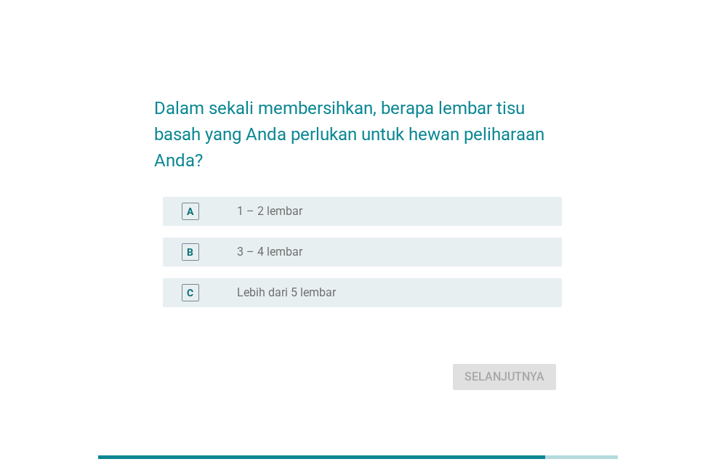
click at [468, 208] on div "radio_button_unchecked 1 – 2 lembar" at bounding box center [388, 211] width 302 height 15
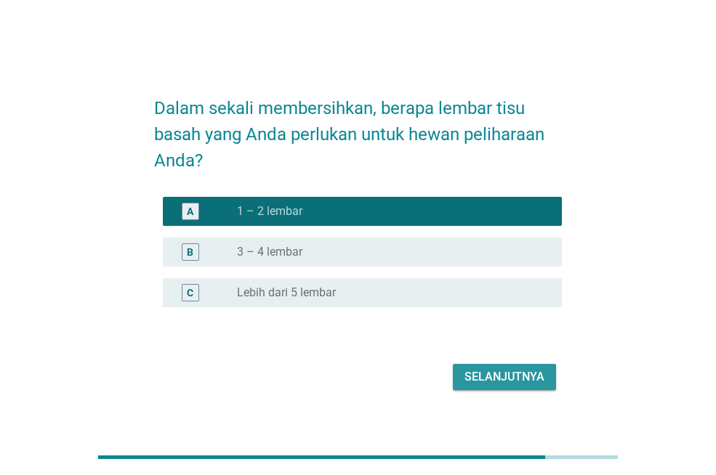
click at [531, 366] on button "Selanjutnya" at bounding box center [504, 377] width 103 height 26
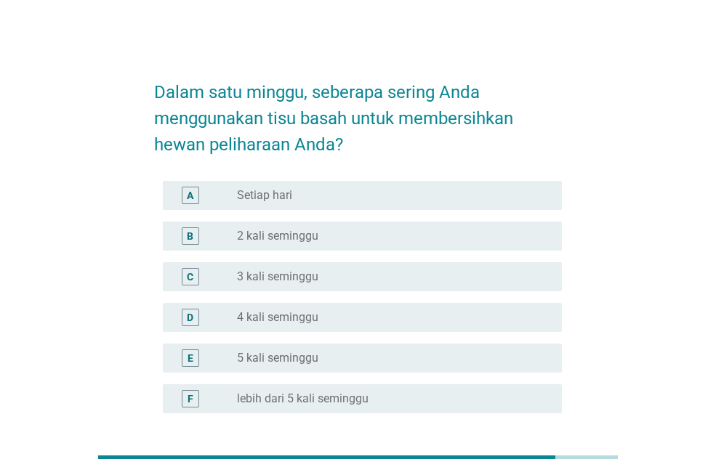
click at [486, 233] on div "radio_button_unchecked 2 kali seminggu" at bounding box center [388, 236] width 302 height 15
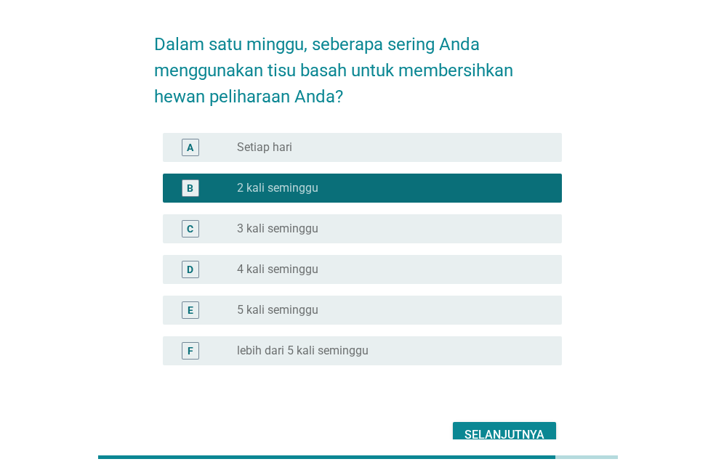
scroll to position [73, 0]
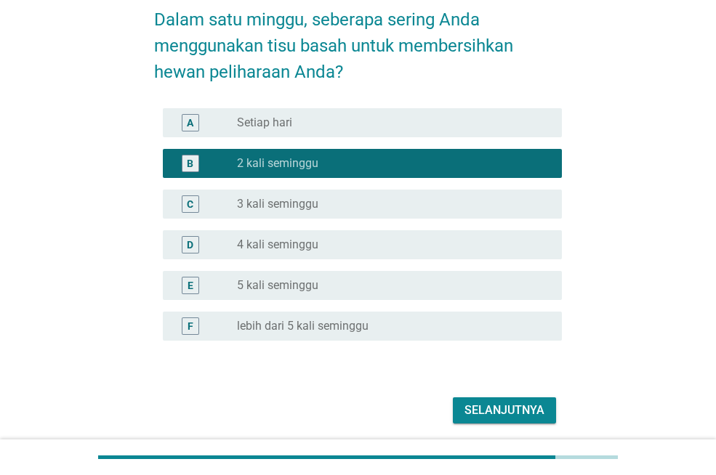
click at [524, 404] on div "Selanjutnya" at bounding box center [504, 410] width 80 height 17
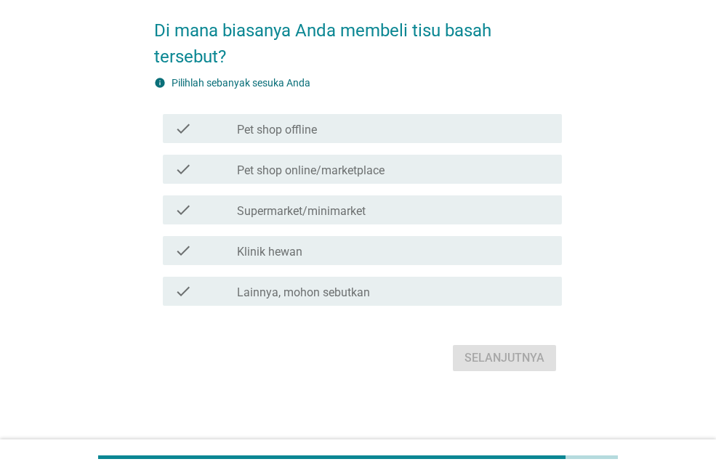
scroll to position [0, 0]
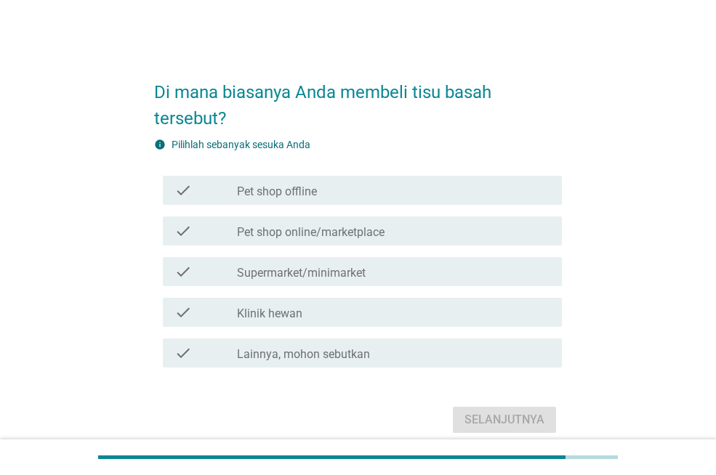
click at [432, 247] on div "check check_box_outline_blank Pet shop online/marketplace" at bounding box center [358, 231] width 408 height 41
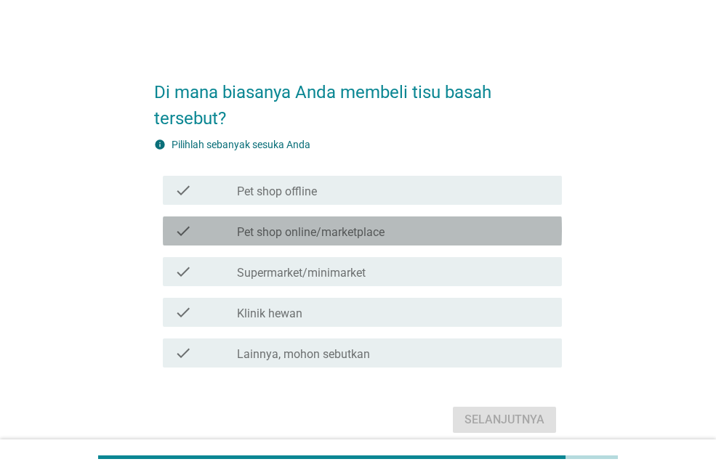
click at [436, 244] on div "check check_box_outline_blank Pet shop online/marketplace" at bounding box center [362, 231] width 399 height 29
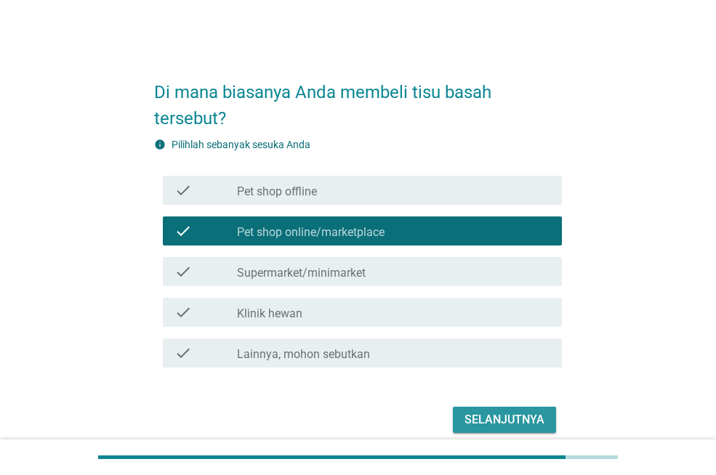
click at [497, 414] on div "Selanjutnya" at bounding box center [504, 419] width 80 height 17
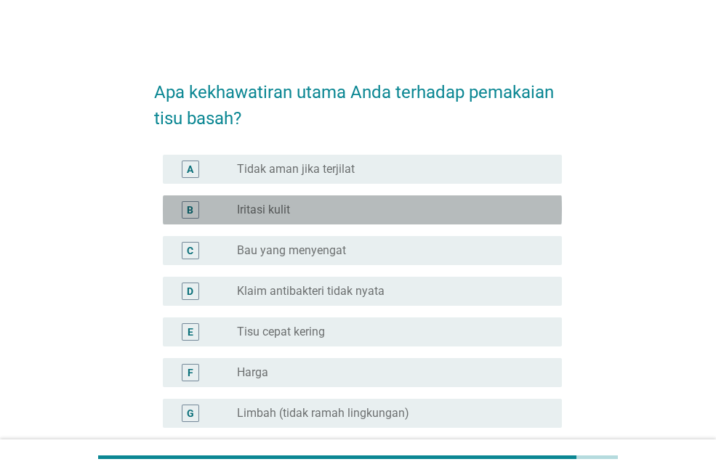
click at [476, 211] on div "radio_button_unchecked Iritasi kulit" at bounding box center [388, 210] width 302 height 15
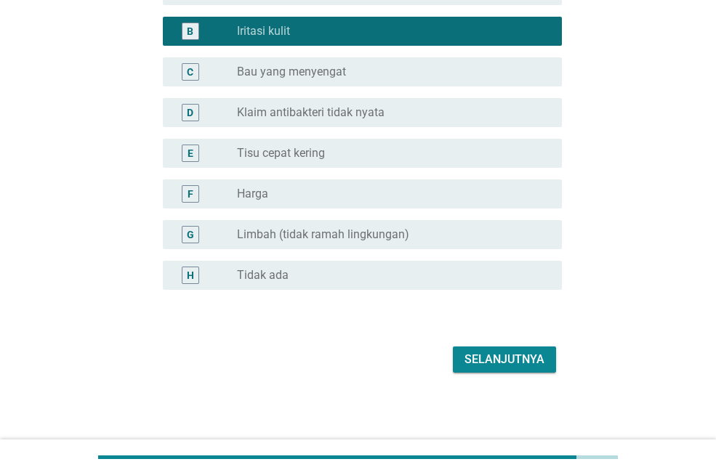
scroll to position [180, 0]
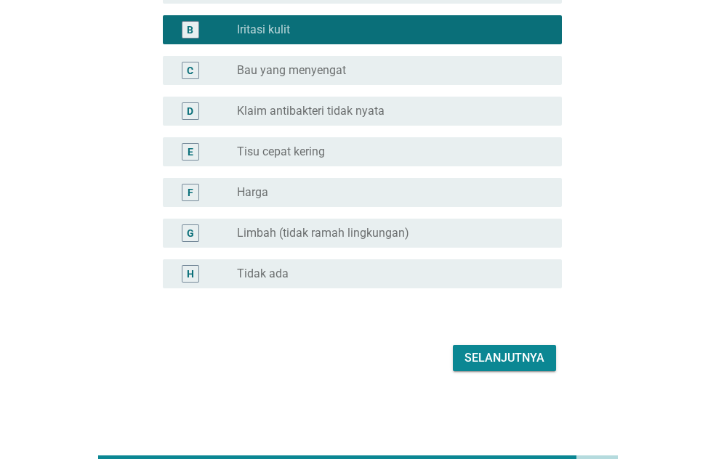
click at [506, 371] on div "Selanjutnya" at bounding box center [358, 358] width 408 height 35
click at [505, 361] on div "Selanjutnya" at bounding box center [504, 358] width 80 height 17
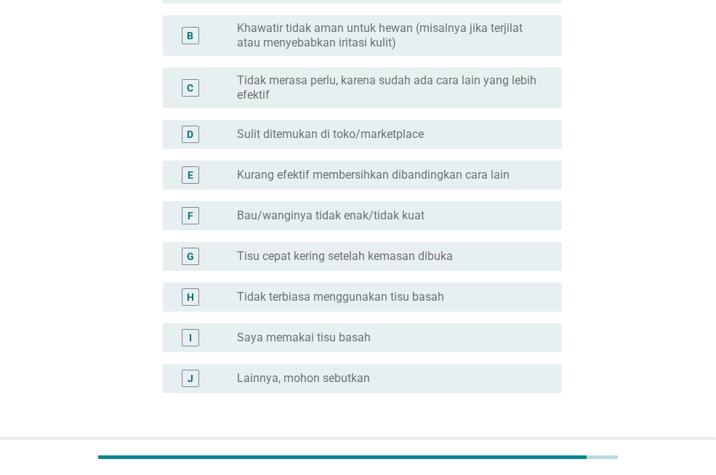
scroll to position [0, 0]
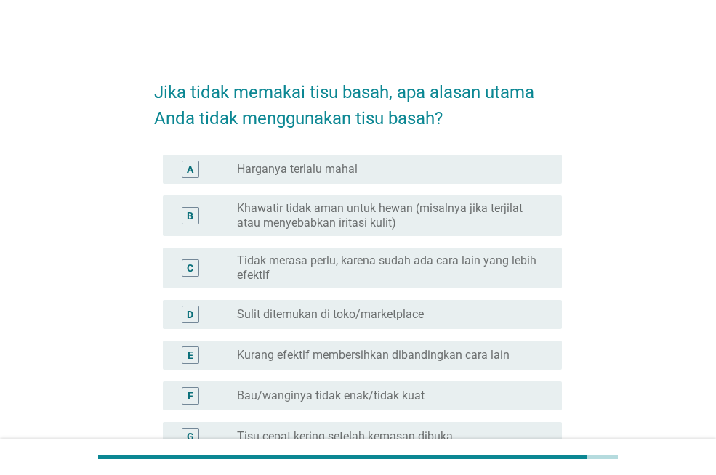
click at [487, 211] on label "Khawatir tidak aman untuk hewan (misalnya jika terjilat atau menyebabkan iritas…" at bounding box center [388, 215] width 302 height 29
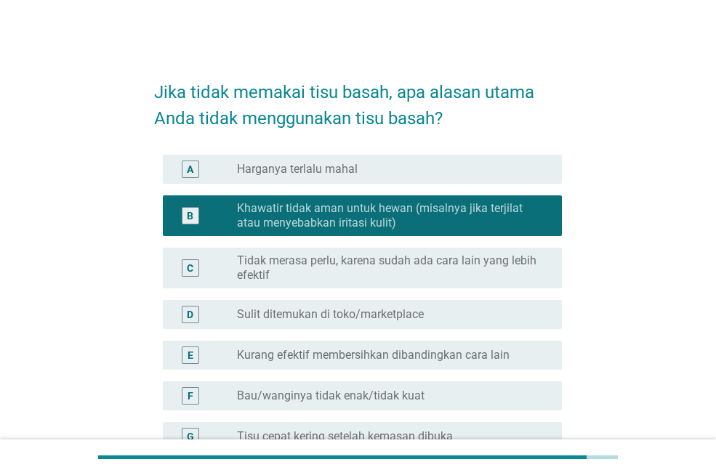
click at [501, 259] on label "Tidak merasa perlu, karena sudah ada cara lain yang lebih efektif" at bounding box center [388, 268] width 302 height 29
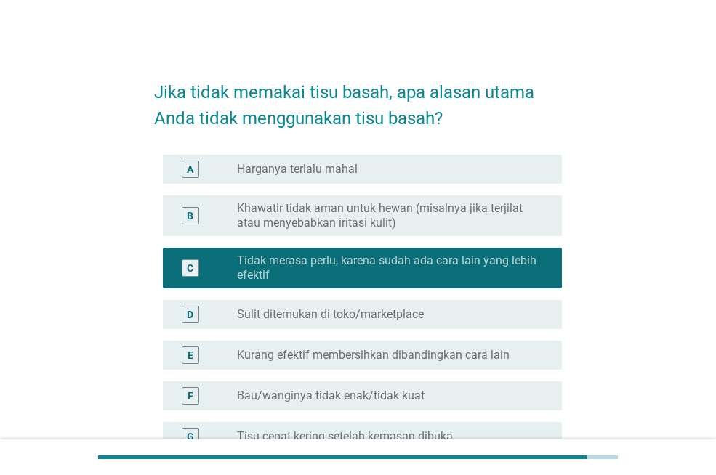
click at [500, 231] on div "B radio_button_unchecked Khawatir tidak aman untuk hewan (misalnya jika terjila…" at bounding box center [362, 216] width 399 height 41
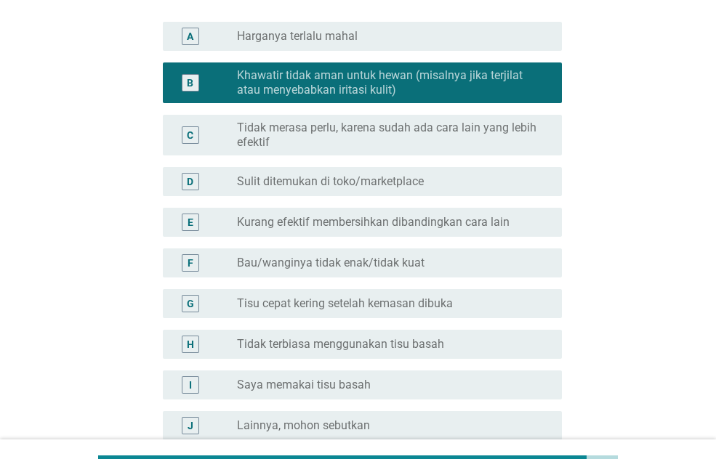
scroll to position [285, 0]
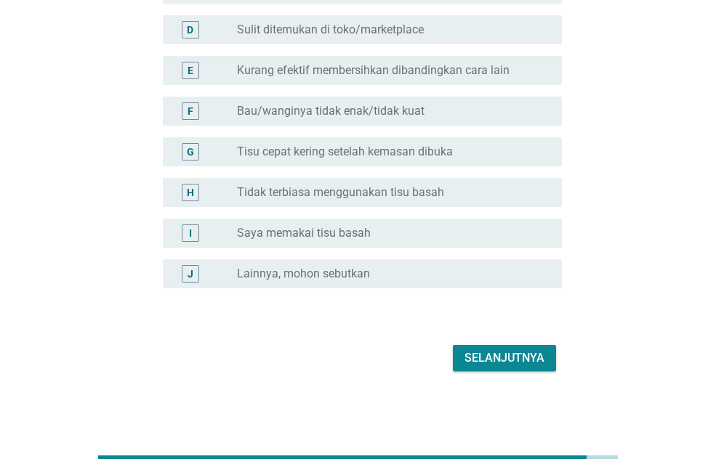
click at [525, 361] on div "Selanjutnya" at bounding box center [504, 358] width 80 height 17
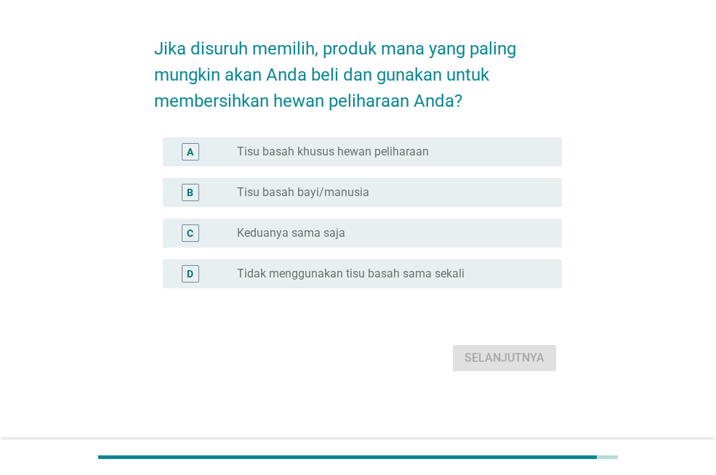
scroll to position [0, 0]
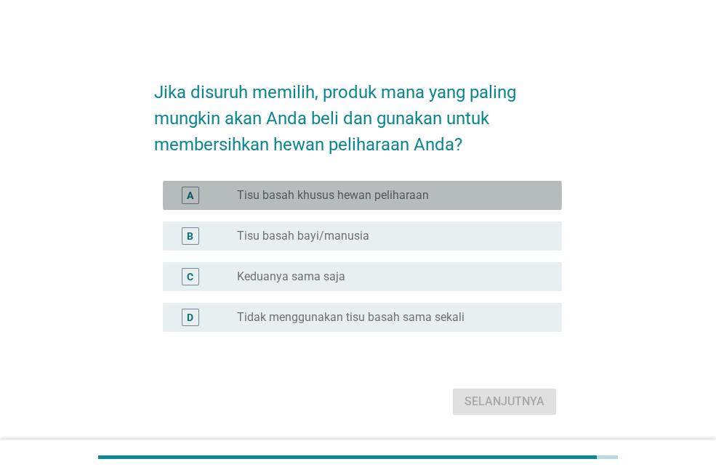
click at [483, 197] on div "radio_button_unchecked Tisu basah khusus hewan peliharaan" at bounding box center [388, 195] width 302 height 15
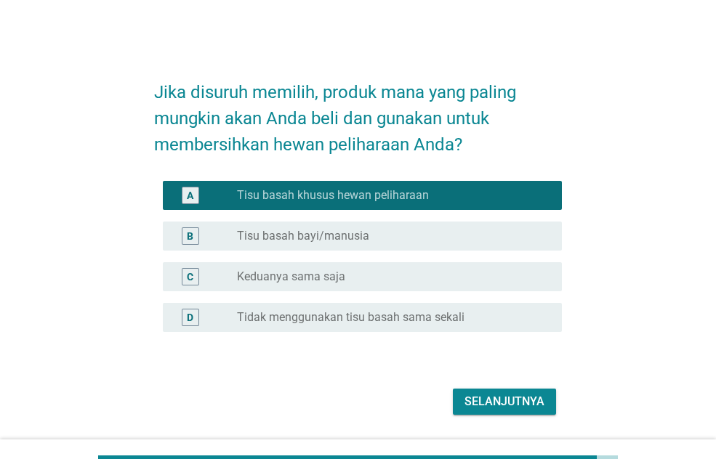
click at [528, 398] on div "Selanjutnya" at bounding box center [504, 401] width 80 height 17
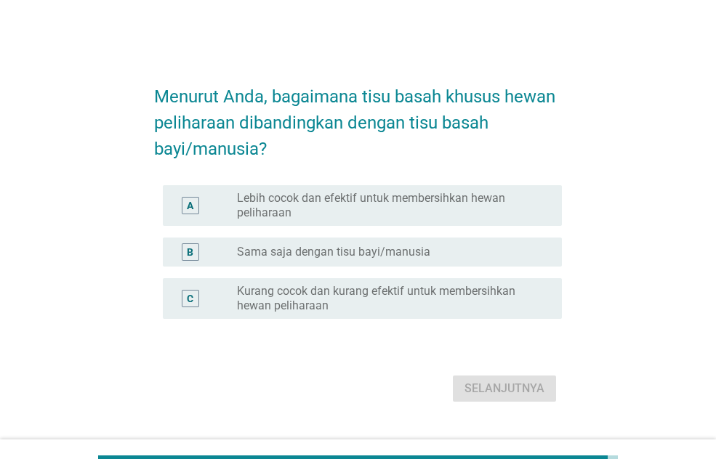
click at [489, 214] on label "Lebih cocok dan efektif untuk membersihkan hewan peliharaan" at bounding box center [388, 205] width 302 height 29
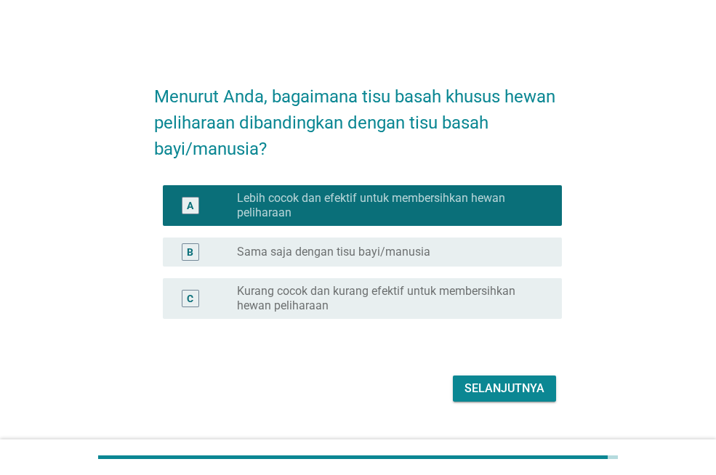
click at [517, 395] on div "Selanjutnya" at bounding box center [504, 388] width 80 height 17
